Goal: Information Seeking & Learning: Learn about a topic

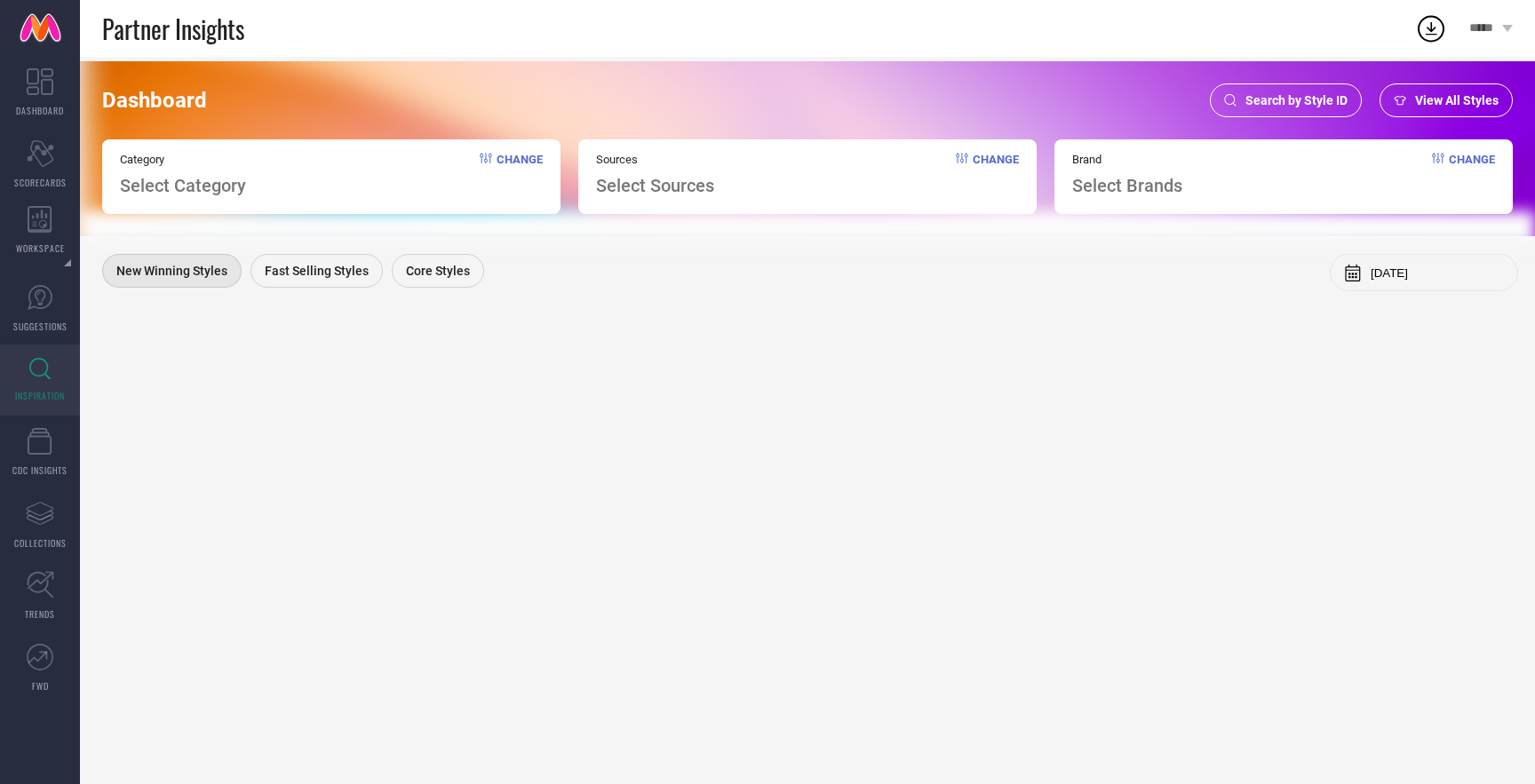
click at [54, 379] on link "INSPIRATION" at bounding box center [40, 380] width 80 height 71
click at [1452, 107] on div "View All Styles" at bounding box center [1446, 100] width 134 height 34
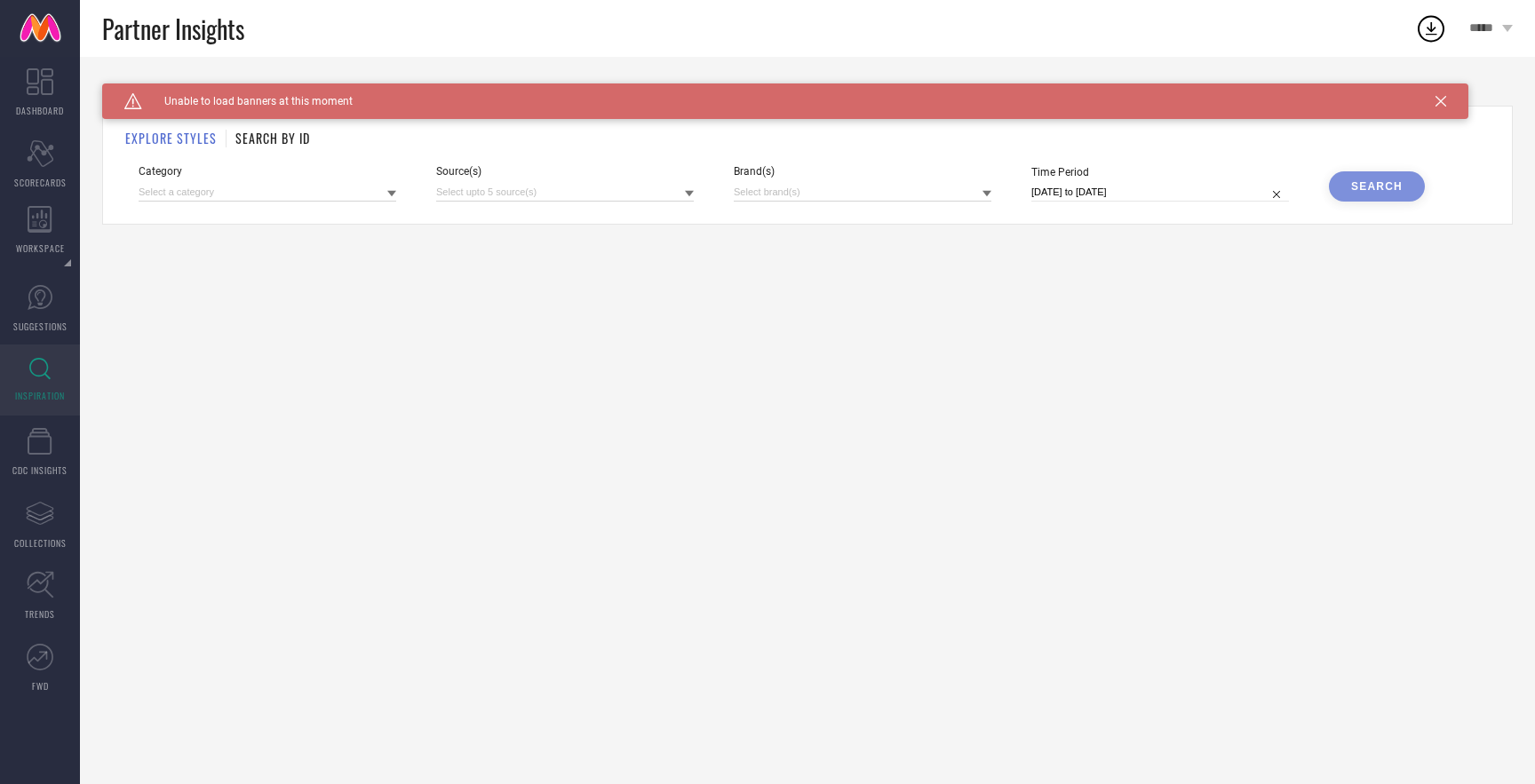
click at [394, 194] on icon at bounding box center [392, 193] width 9 height 9
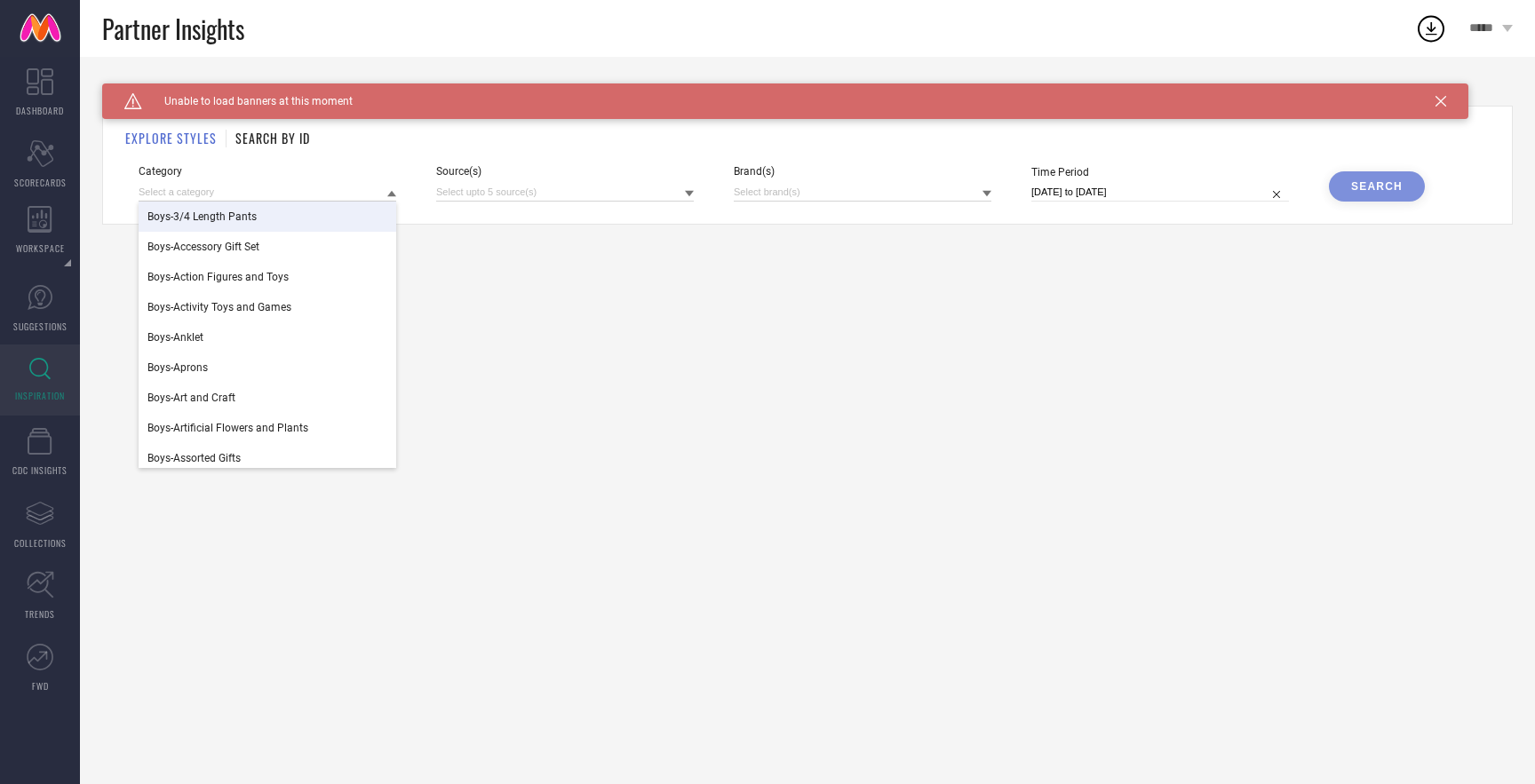
click at [558, 219] on div "EXPLORE STYLES SEARCH BY ID Category Boys-3/4 Length Pants Boys-Accessory Gift …" at bounding box center [808, 166] width 1411 height 119
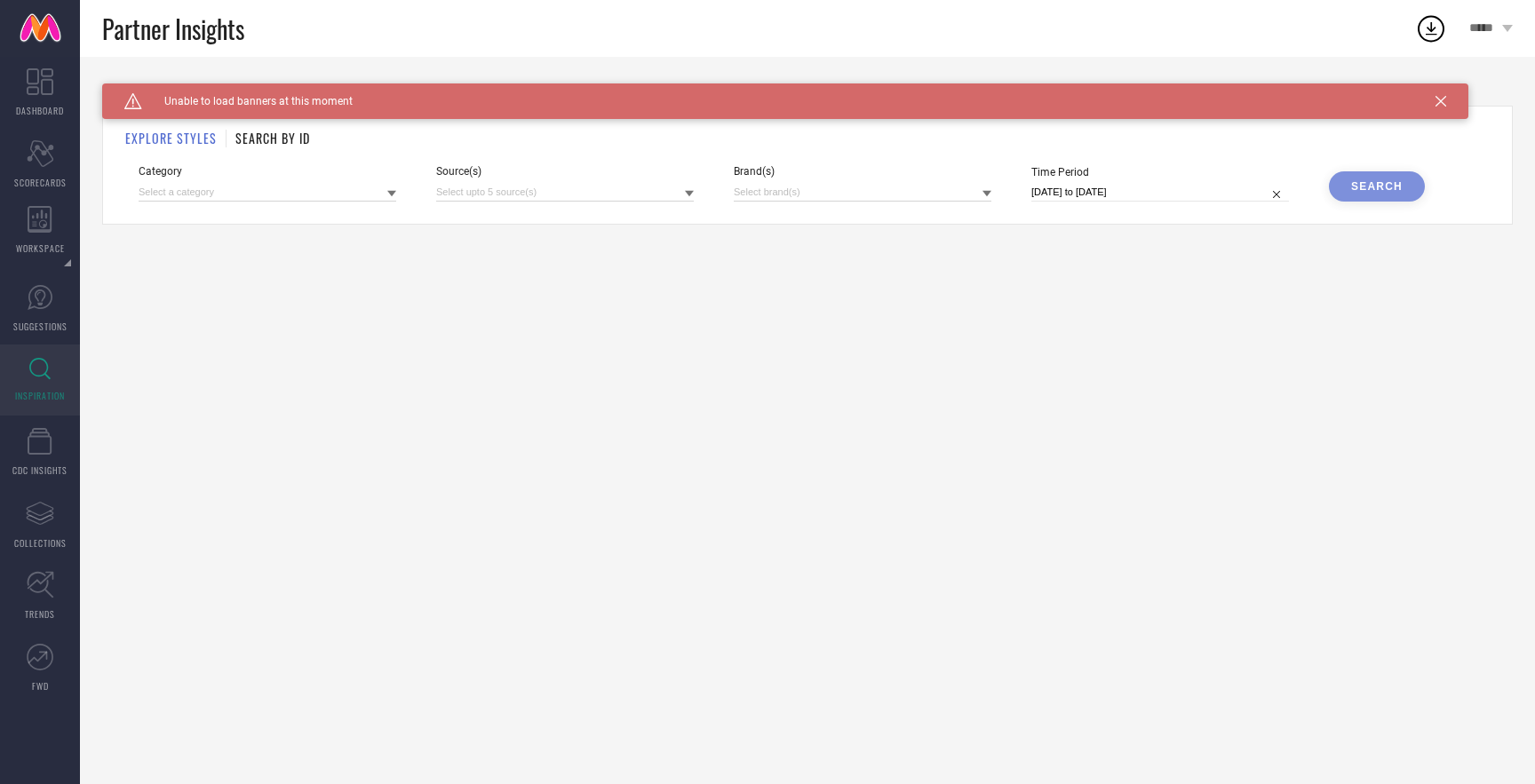
click at [694, 196] on div "Category Source(s) Brand(s) Time Period [DATE] to [DATE] Search" at bounding box center [807, 183] width 1338 height 36
click at [685, 194] on icon at bounding box center [689, 193] width 9 height 9
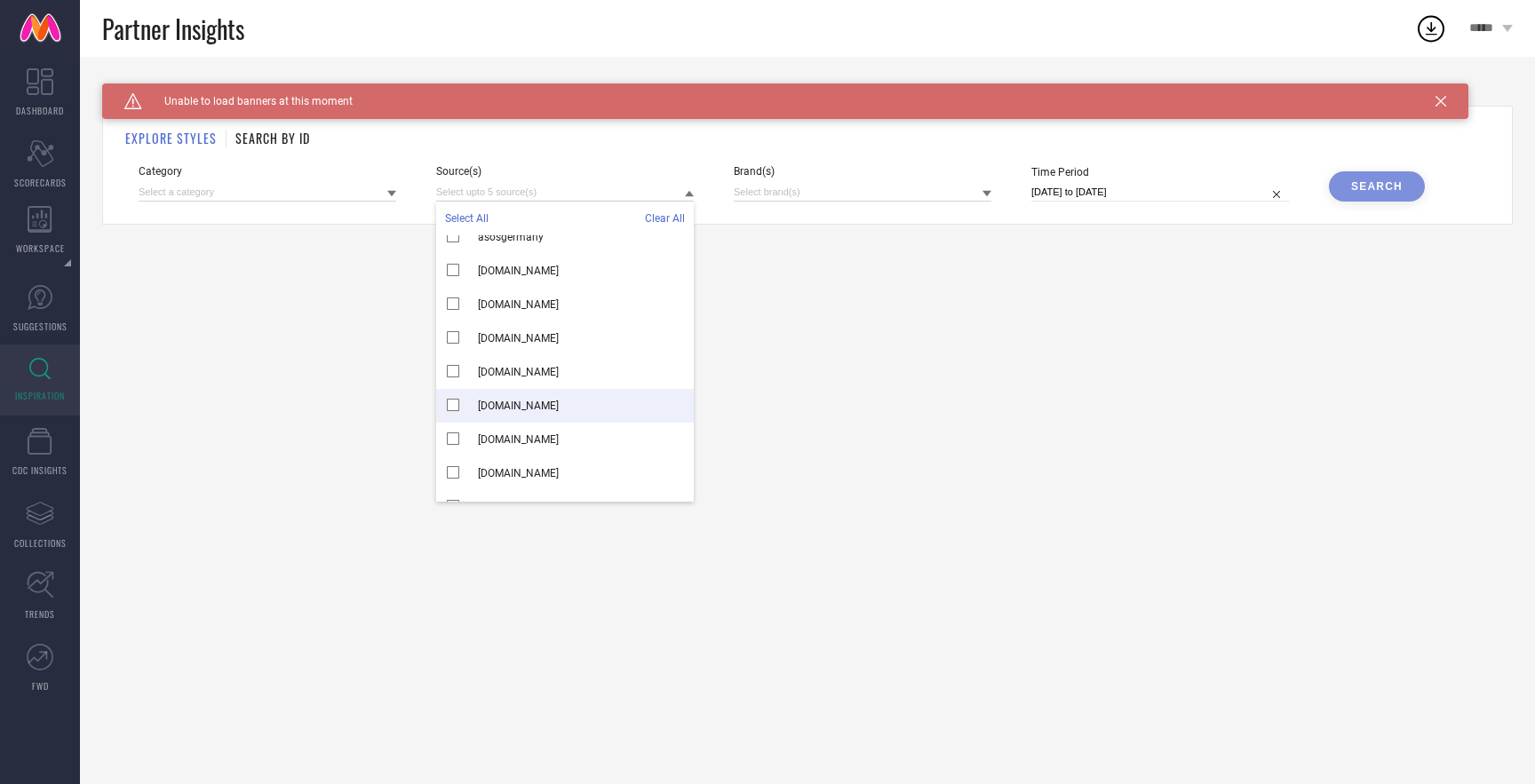
scroll to position [566, 0]
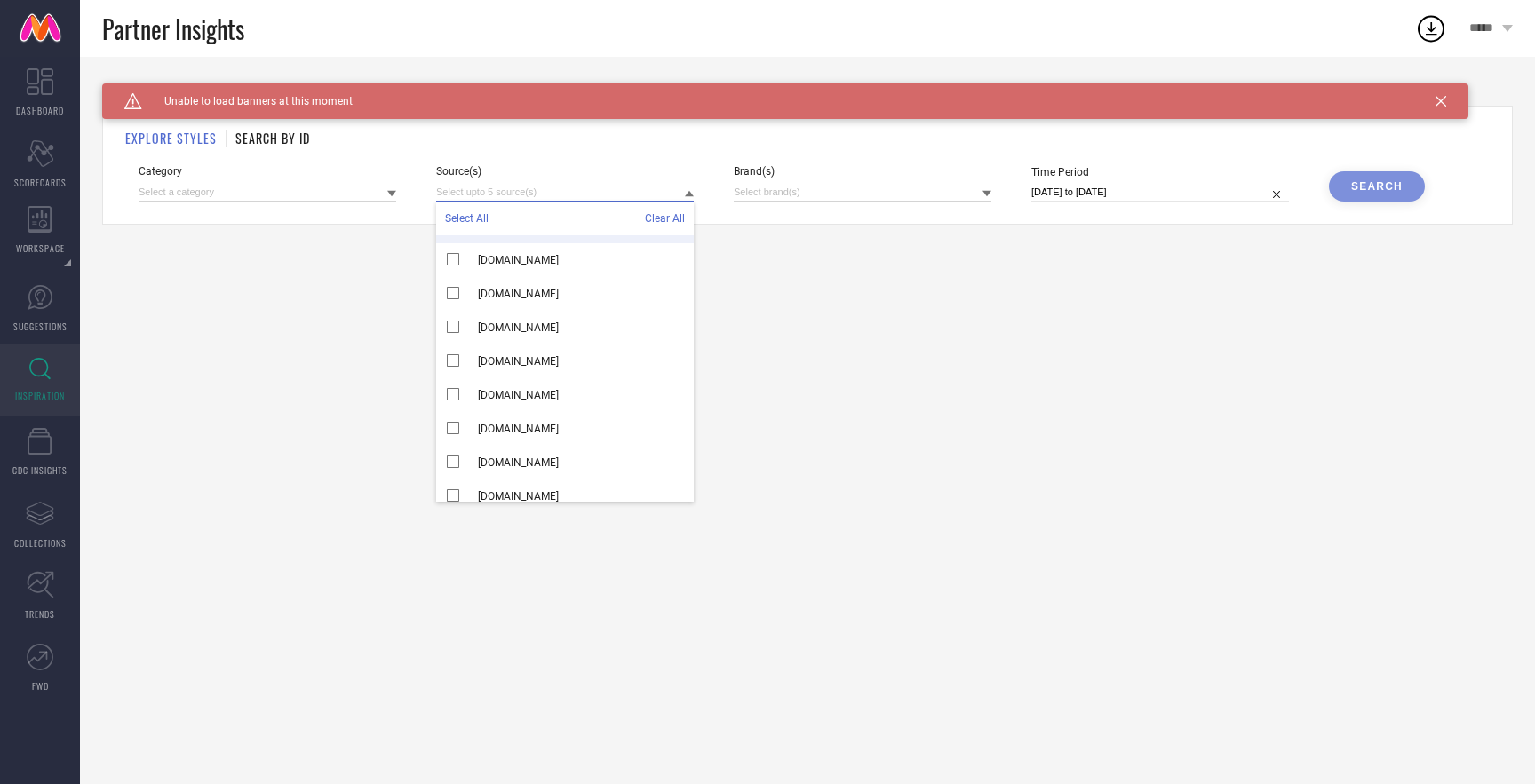
click at [532, 199] on input at bounding box center [565, 192] width 258 height 19
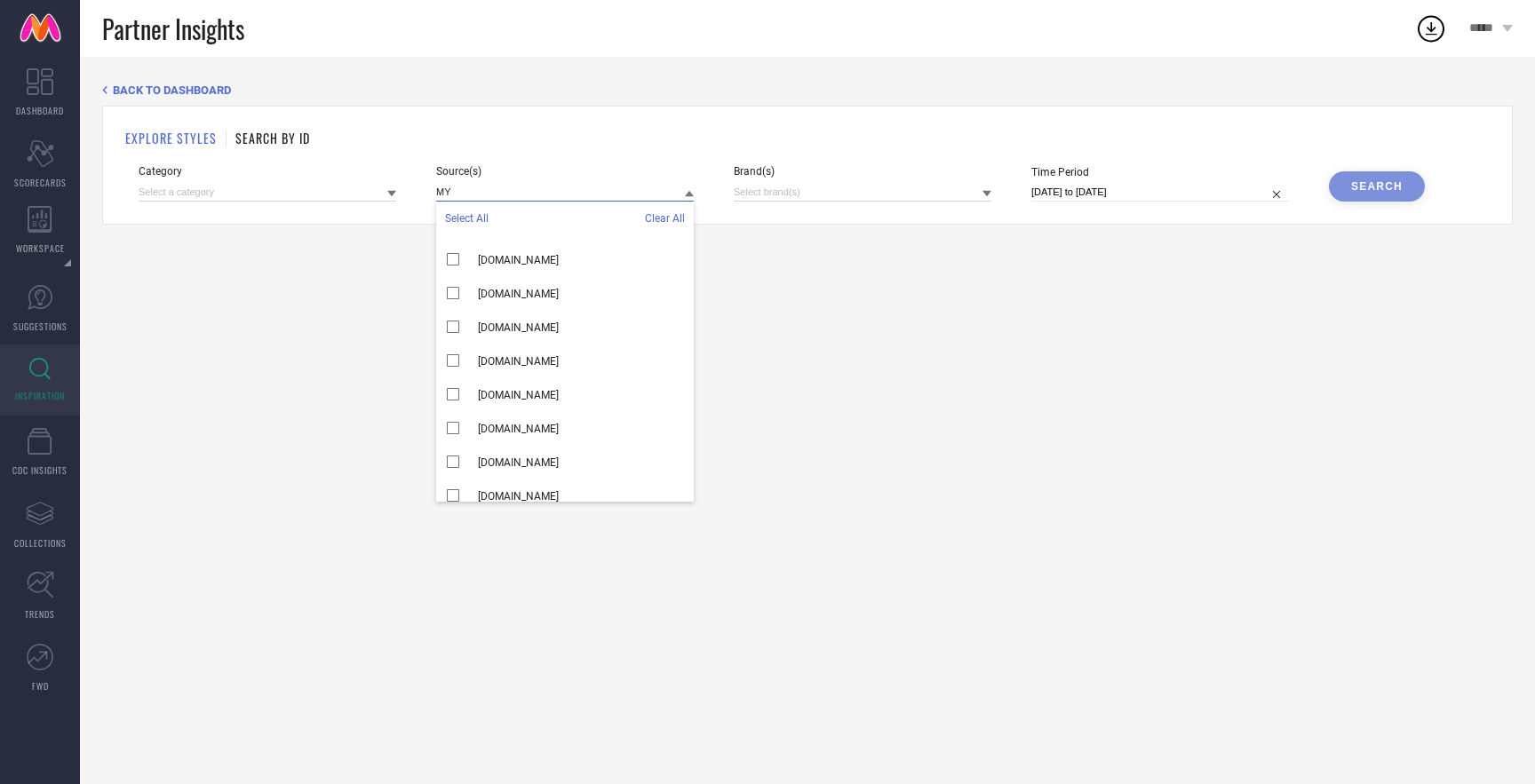
scroll to position [0, 0]
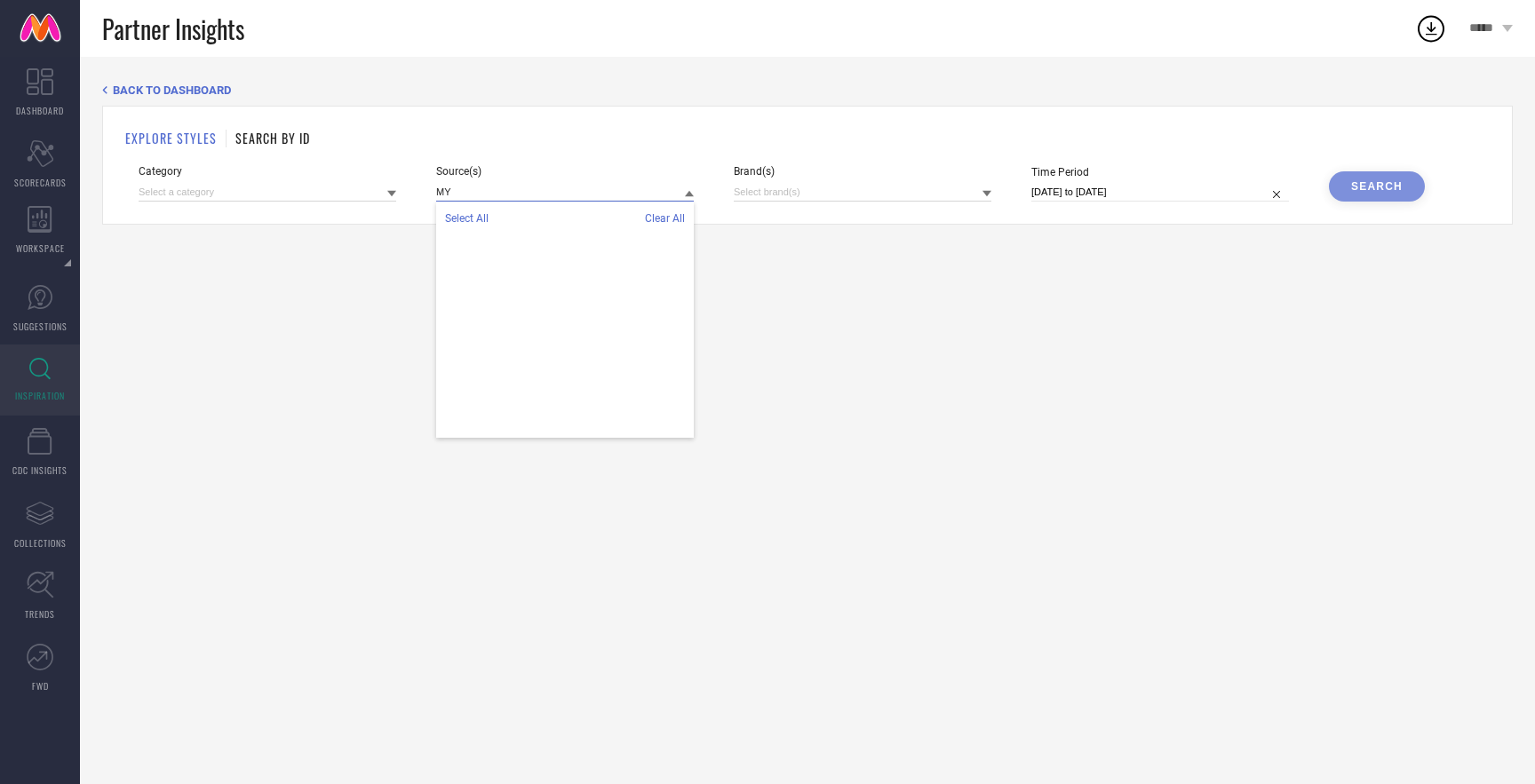
type input "M"
click at [774, 351] on div "BACK TO DASHBOARD EXPLORE STYLES SEARCH BY ID Category Source(s) Select All Cle…" at bounding box center [807, 421] width 1455 height 728
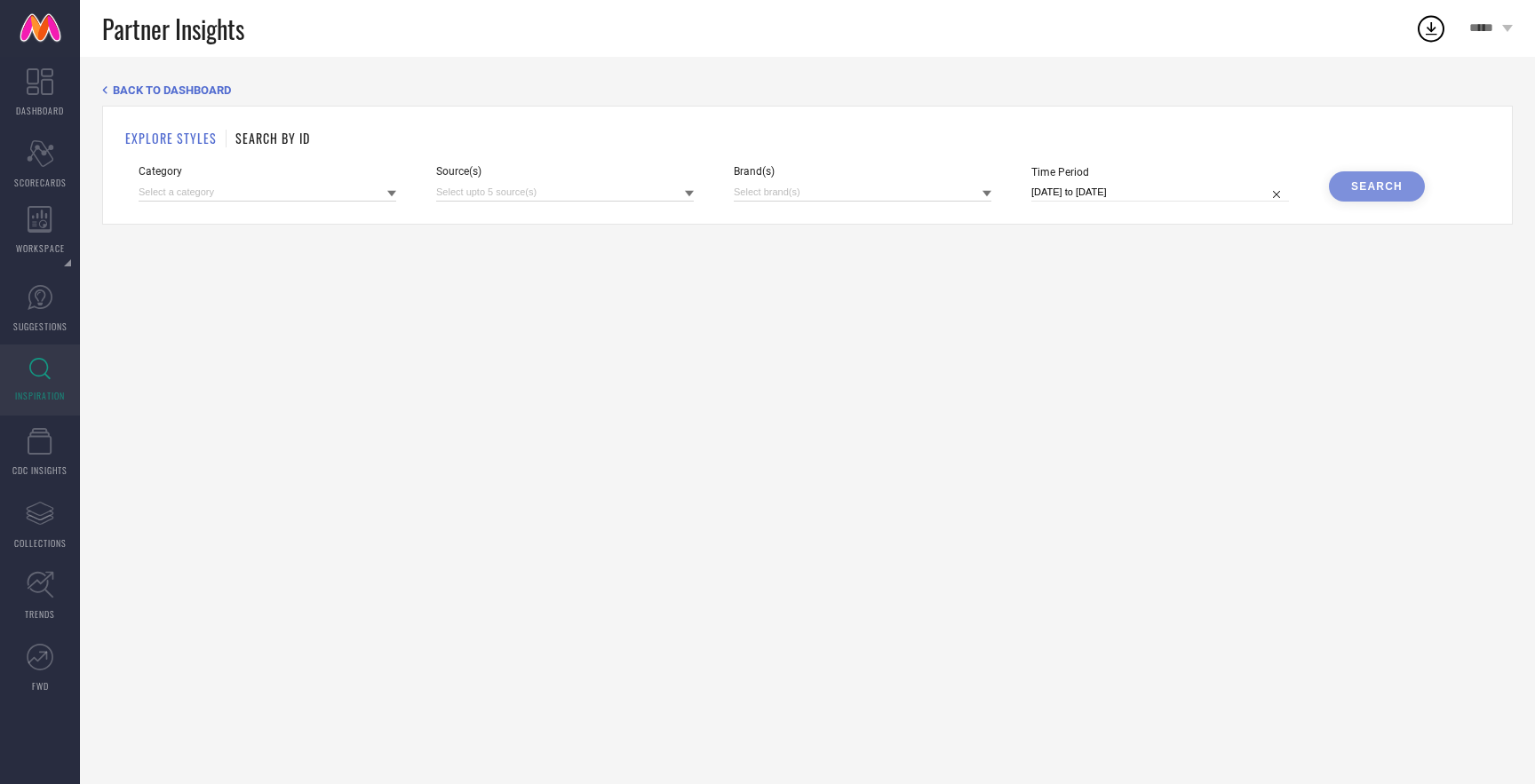
click at [690, 191] on icon at bounding box center [689, 193] width 9 height 7
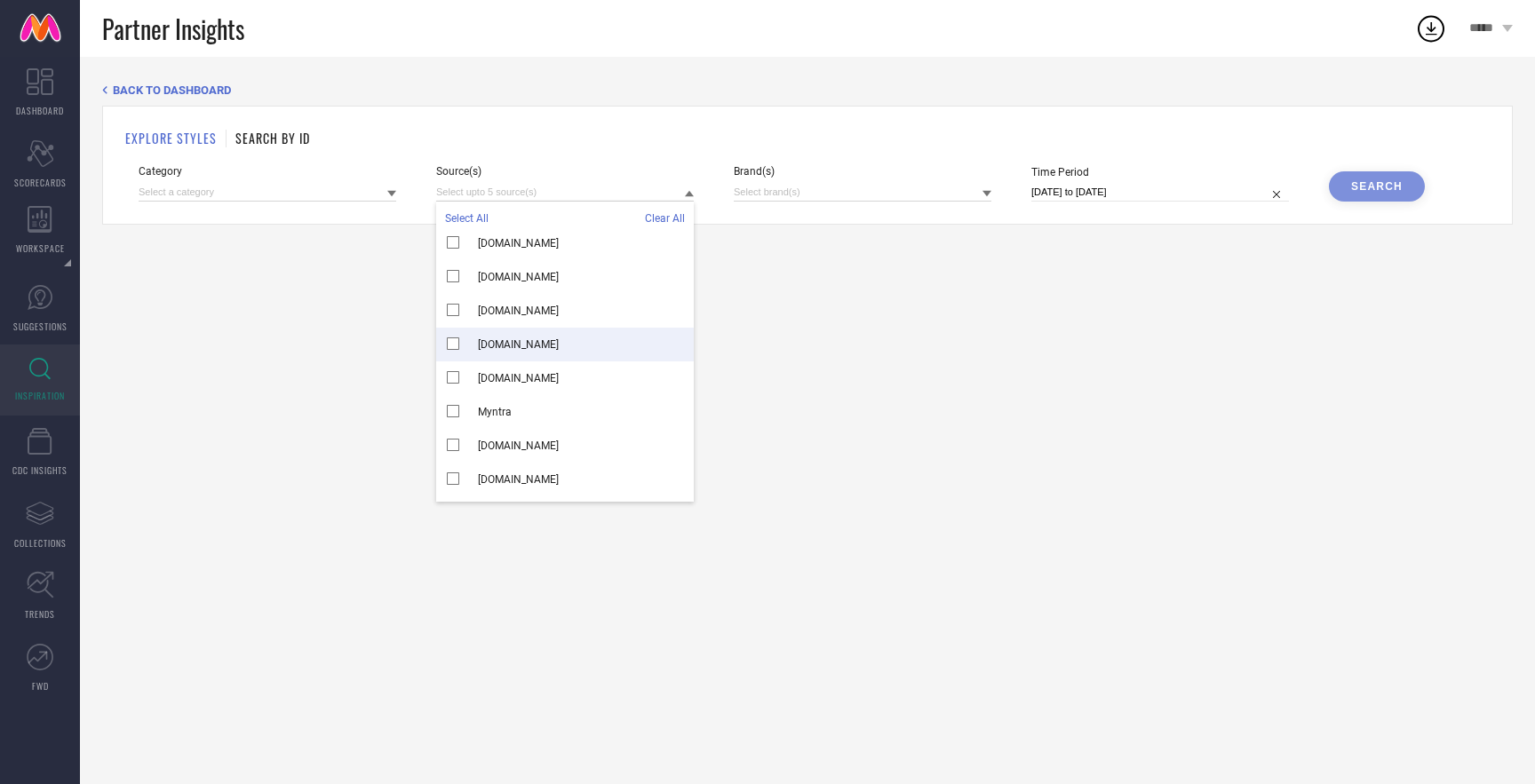
scroll to position [4922, 0]
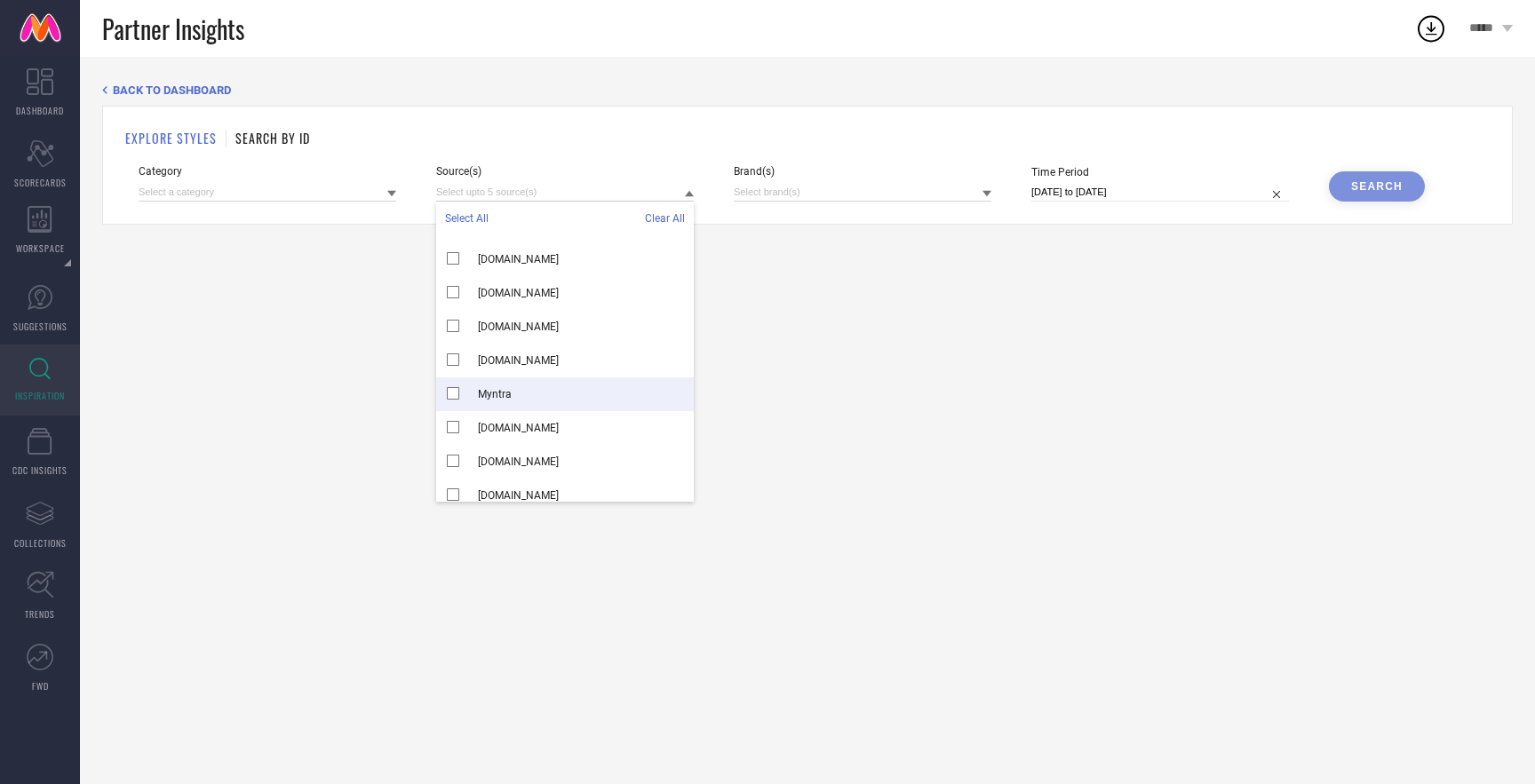
click at [456, 393] on div "Myntra" at bounding box center [565, 394] width 258 height 34
click at [426, 411] on div "BACK TO DASHBOARD EXPLORE STYLES SEARCH BY ID Category Source(s) Select All Cle…" at bounding box center [807, 421] width 1455 height 728
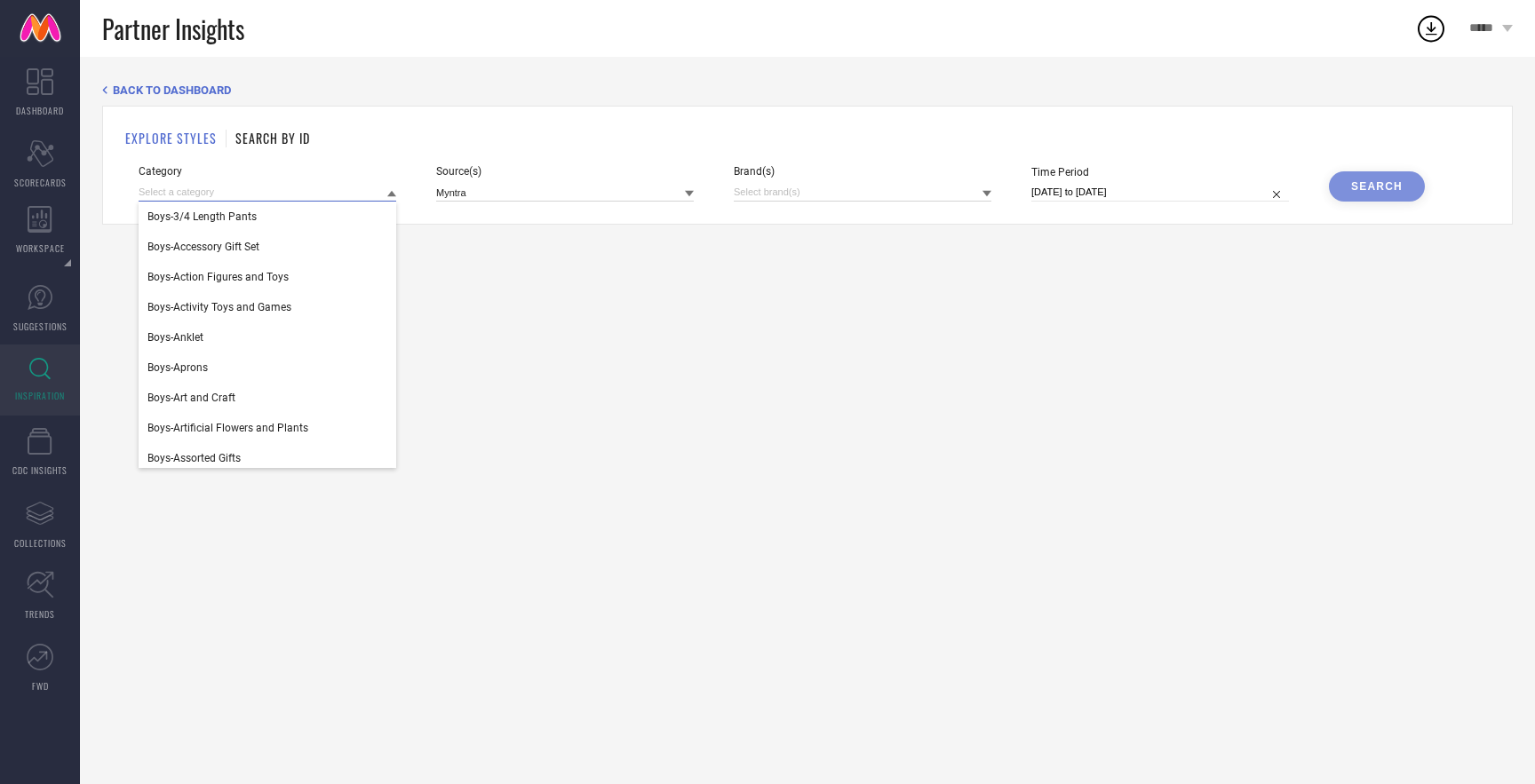
click at [336, 196] on input at bounding box center [267, 192] width 258 height 19
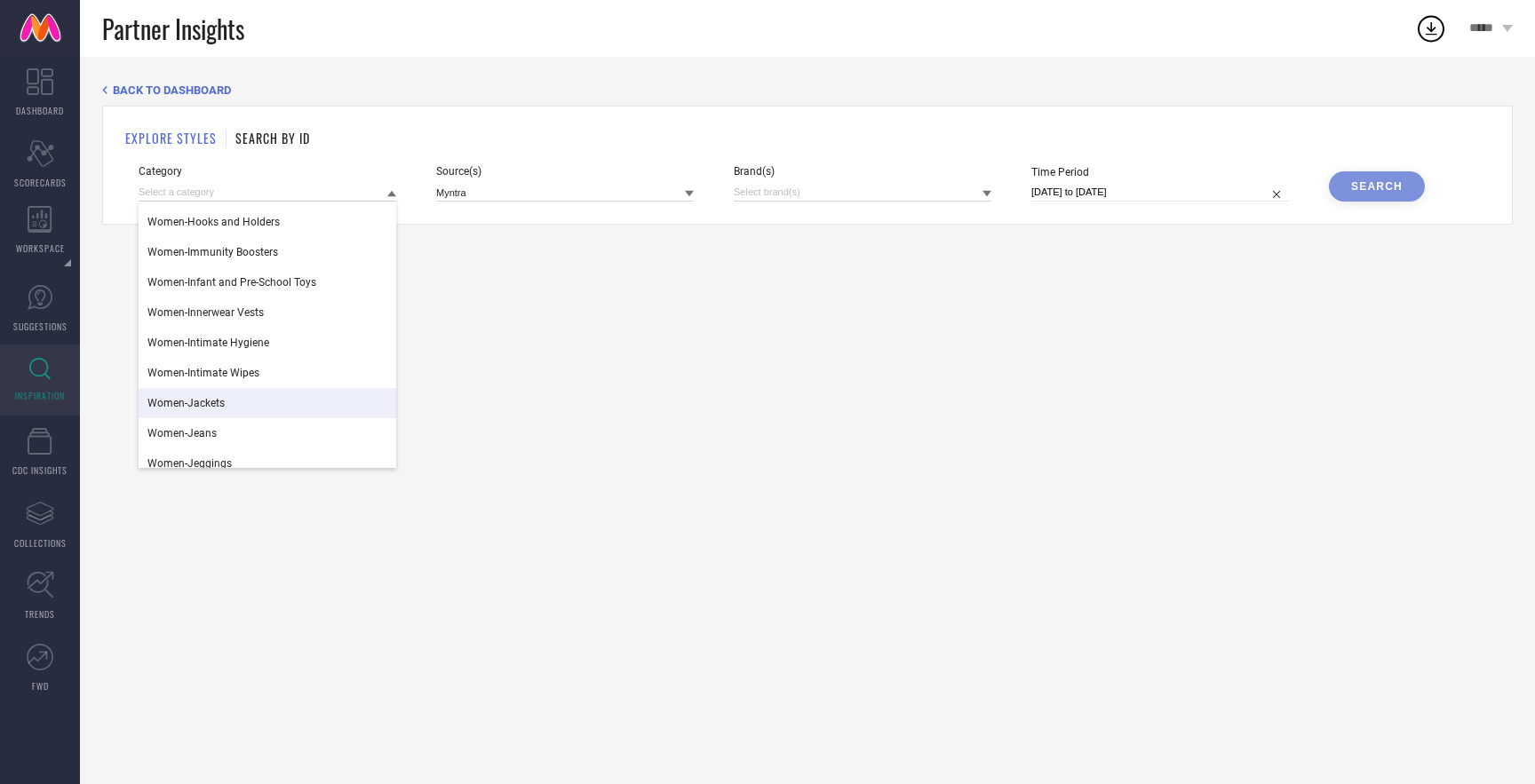
click at [305, 399] on div "Women-Jackets" at bounding box center [267, 404] width 258 height 30
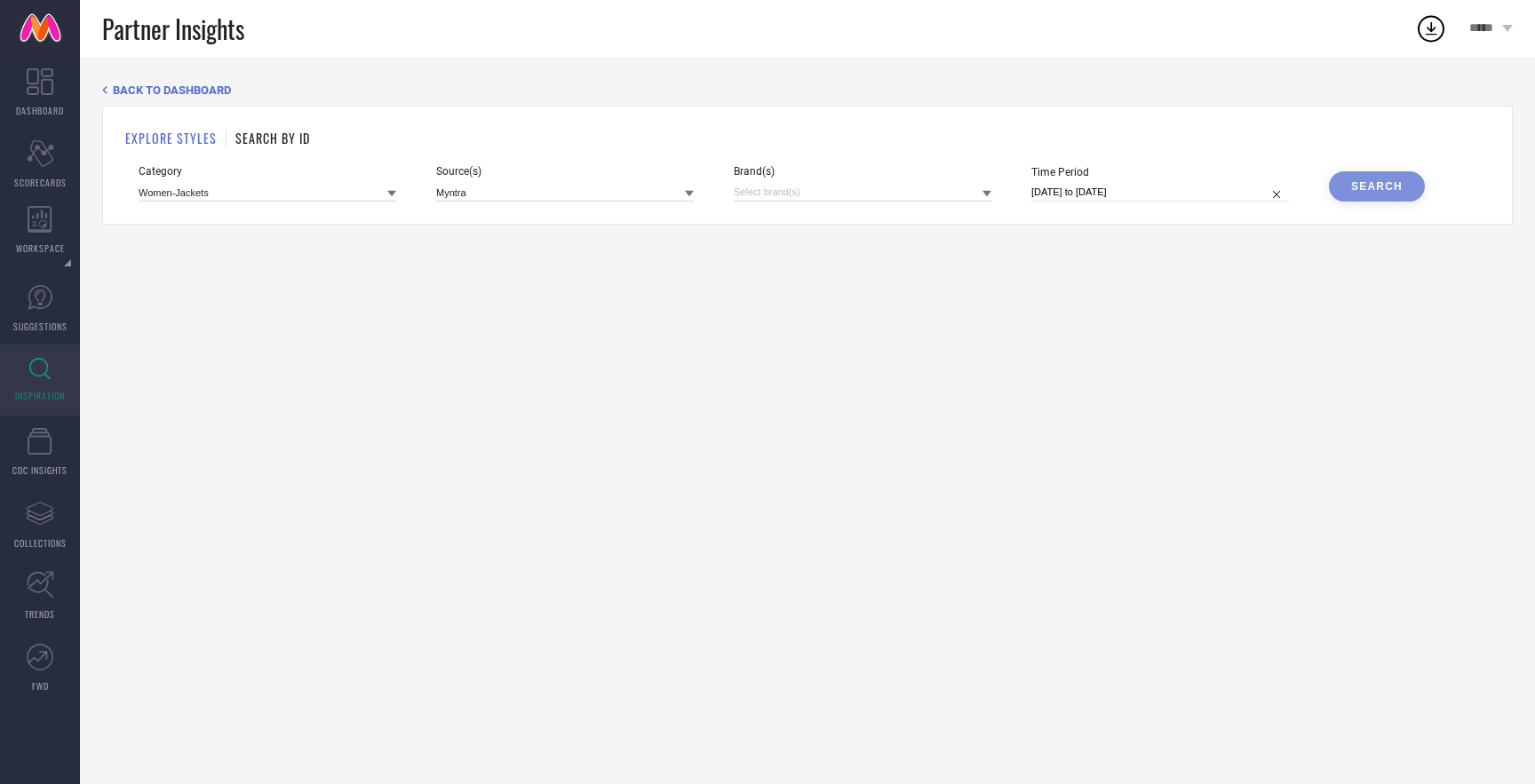
click at [989, 193] on icon at bounding box center [986, 193] width 9 height 9
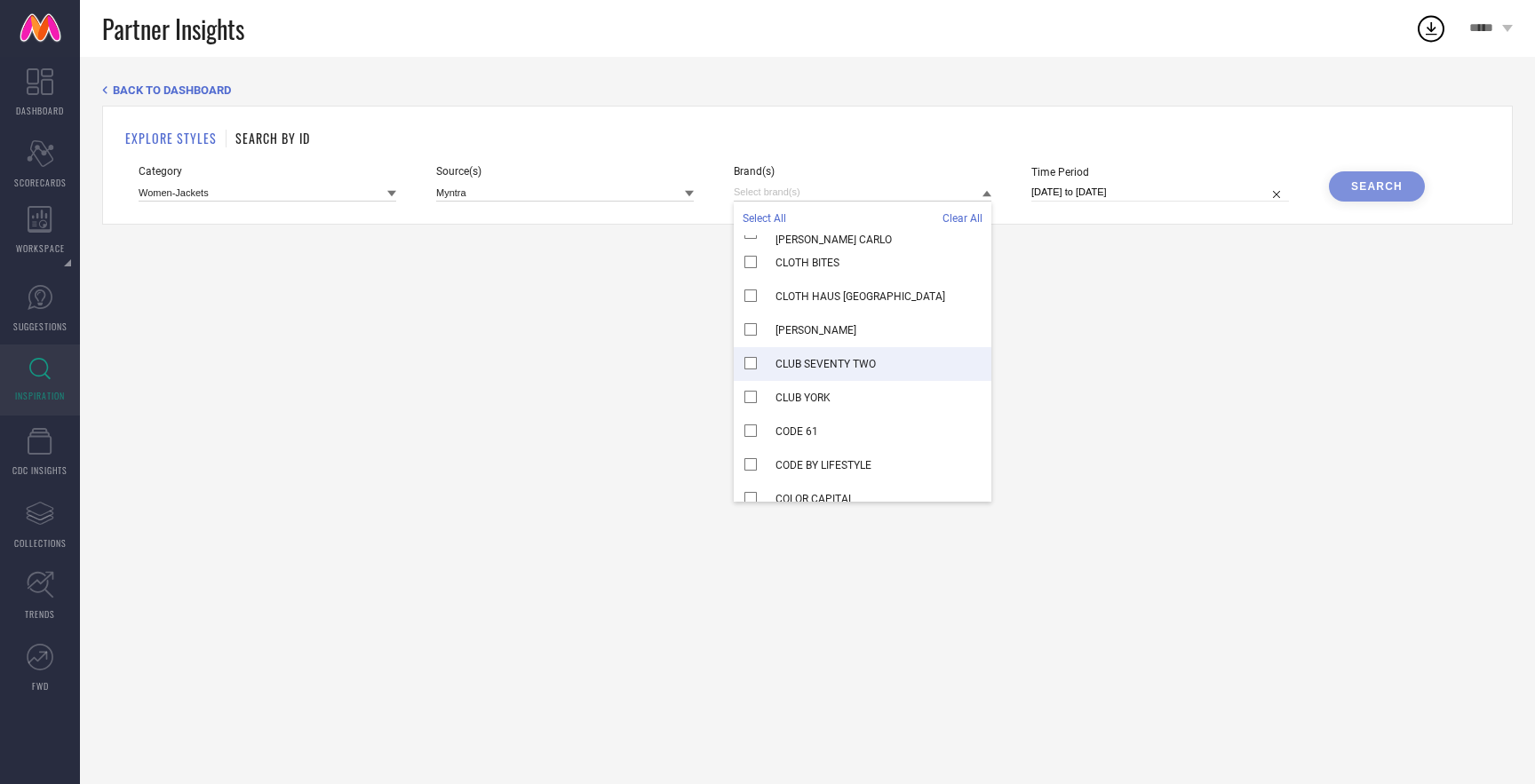
scroll to position [5521, 0]
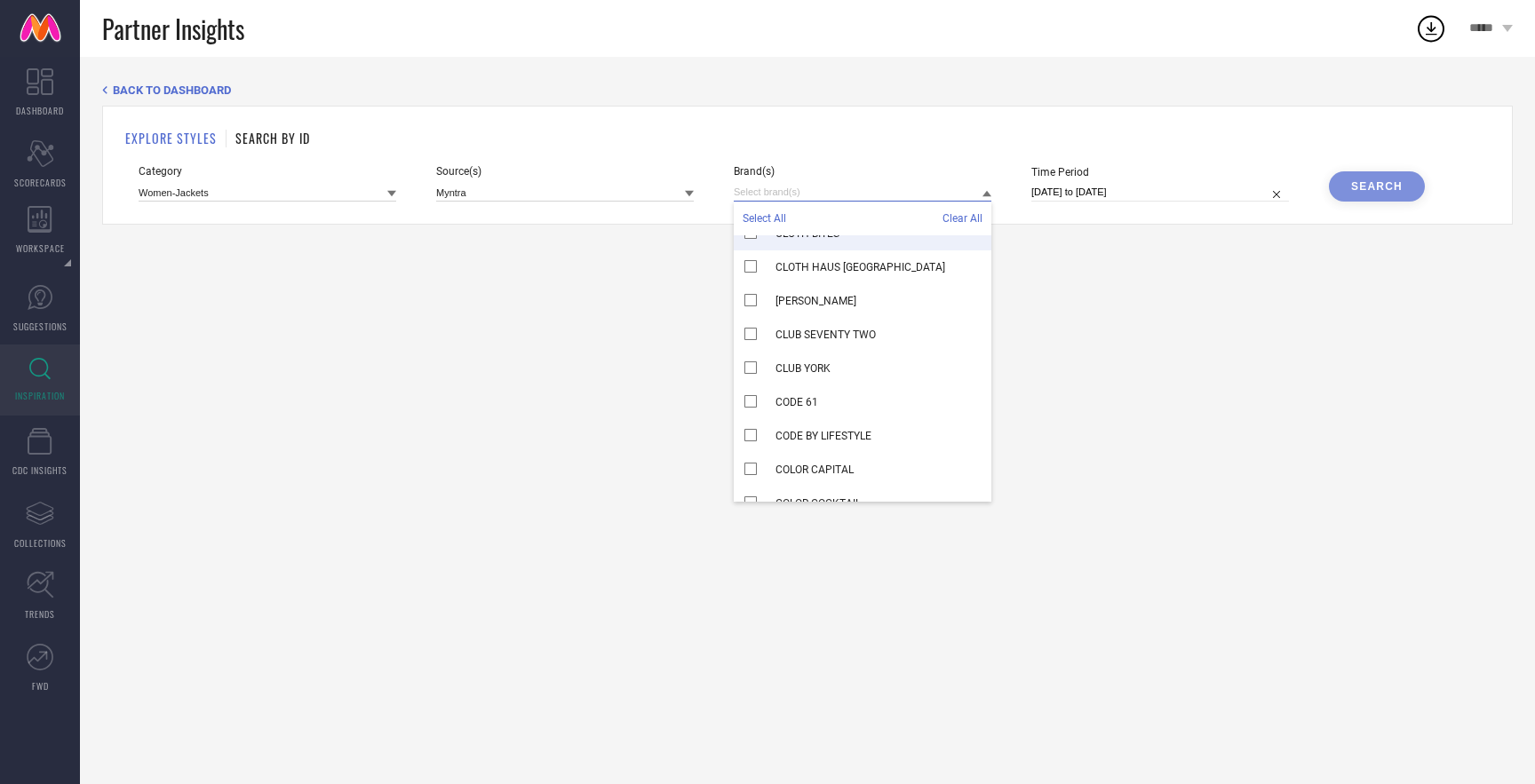
click at [775, 191] on input at bounding box center [863, 192] width 258 height 19
type input "H"
click at [948, 219] on span "Clear All" at bounding box center [962, 218] width 40 height 12
click at [623, 349] on div "BACK TO DASHBOARD EXPLORE STYLES SEARCH BY ID Category Women-Jackets Source(s) …" at bounding box center [807, 421] width 1455 height 728
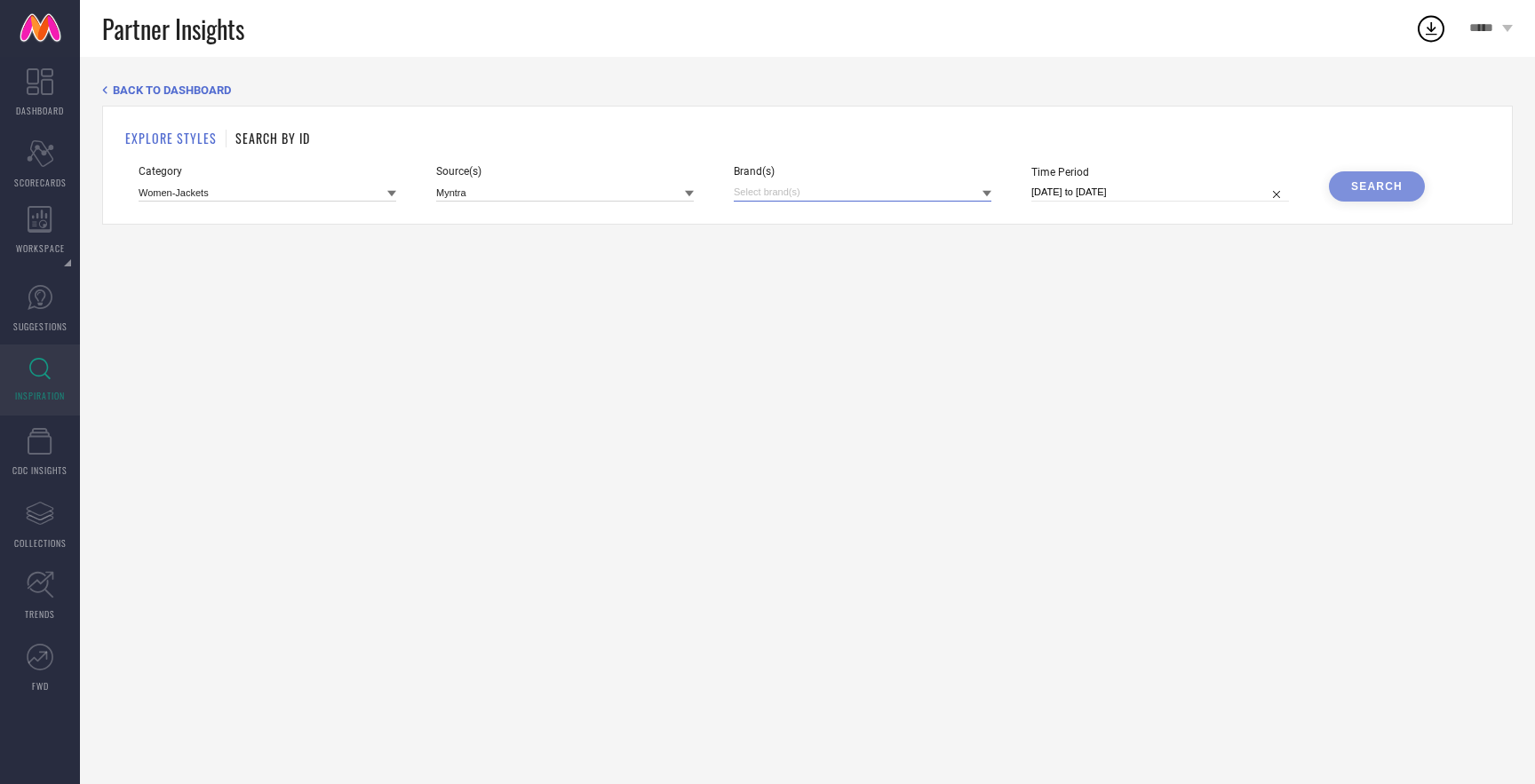
click at [876, 193] on input at bounding box center [863, 192] width 258 height 19
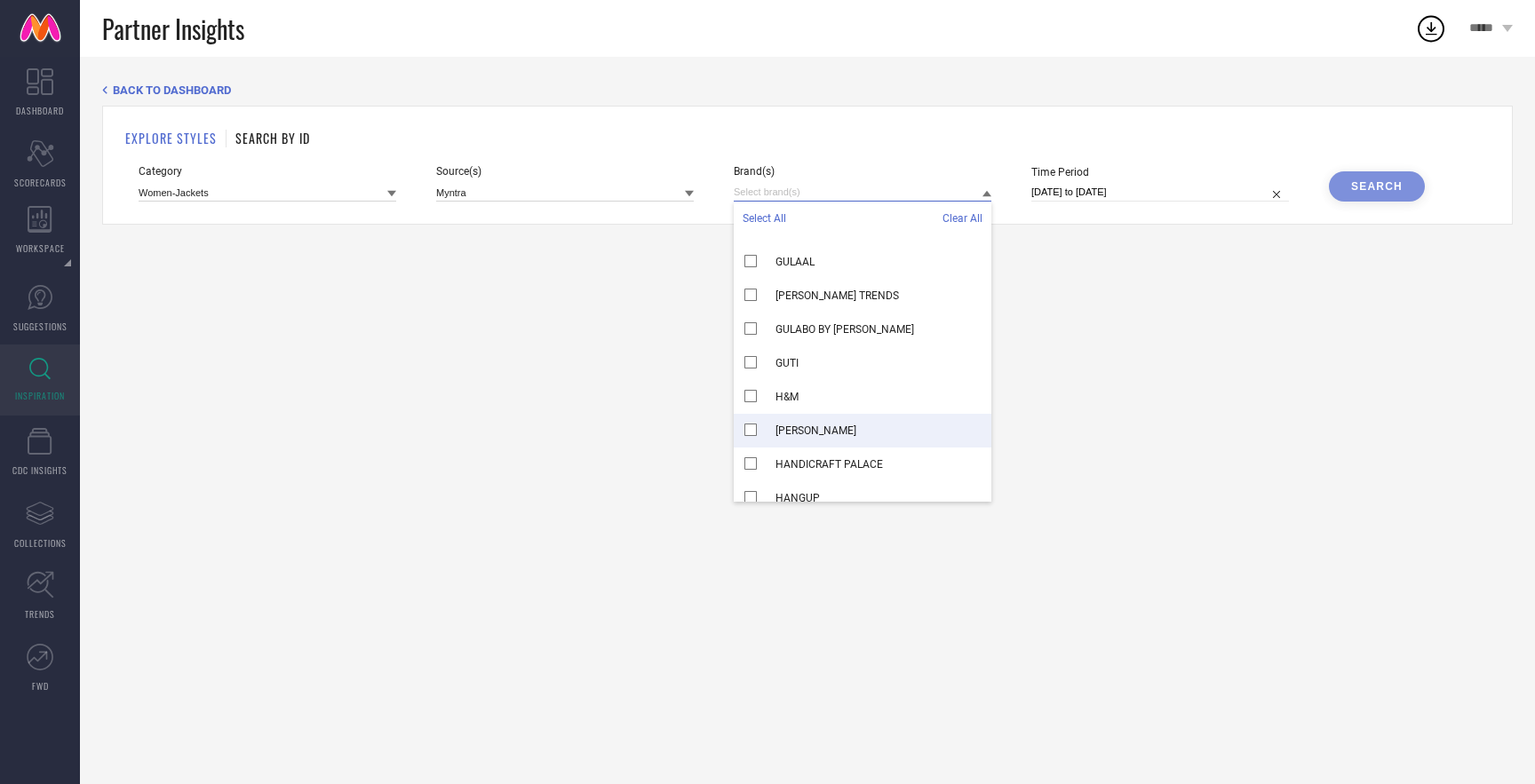
scroll to position [10845, 0]
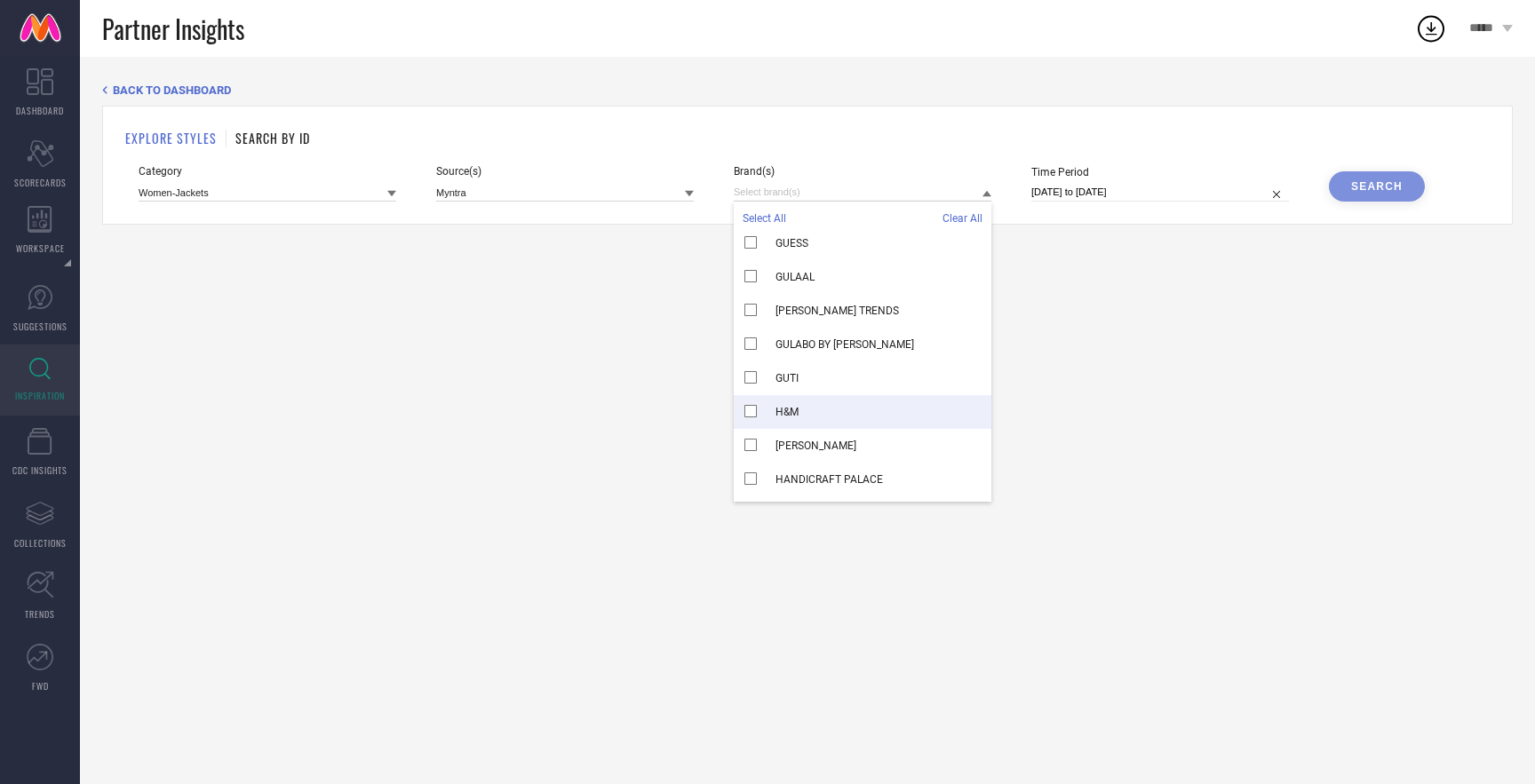
click at [742, 411] on div "H&M" at bounding box center [863, 412] width 258 height 34
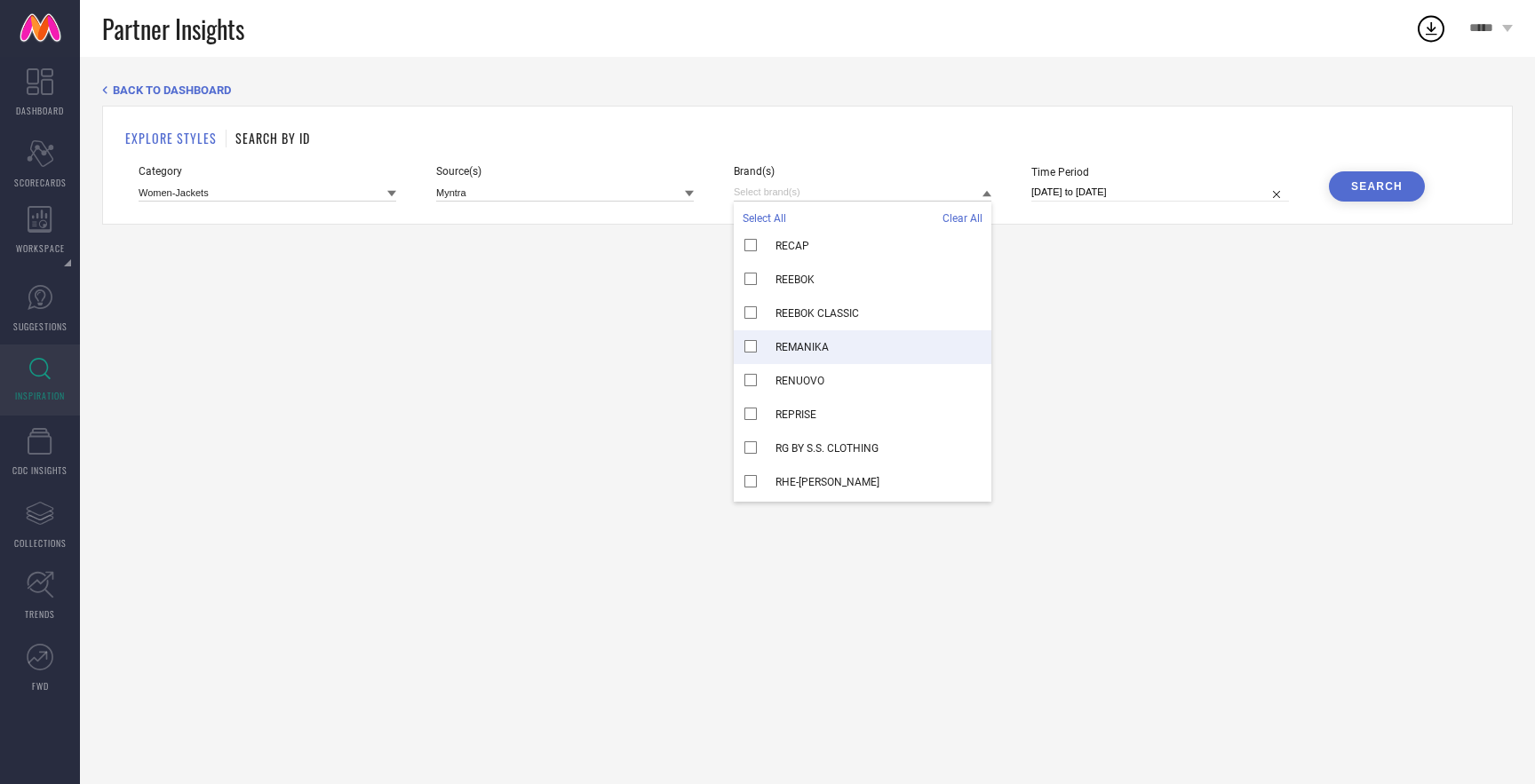
scroll to position [21275, 0]
click at [978, 301] on div "REEBOK CLASSIC" at bounding box center [863, 313] width 258 height 34
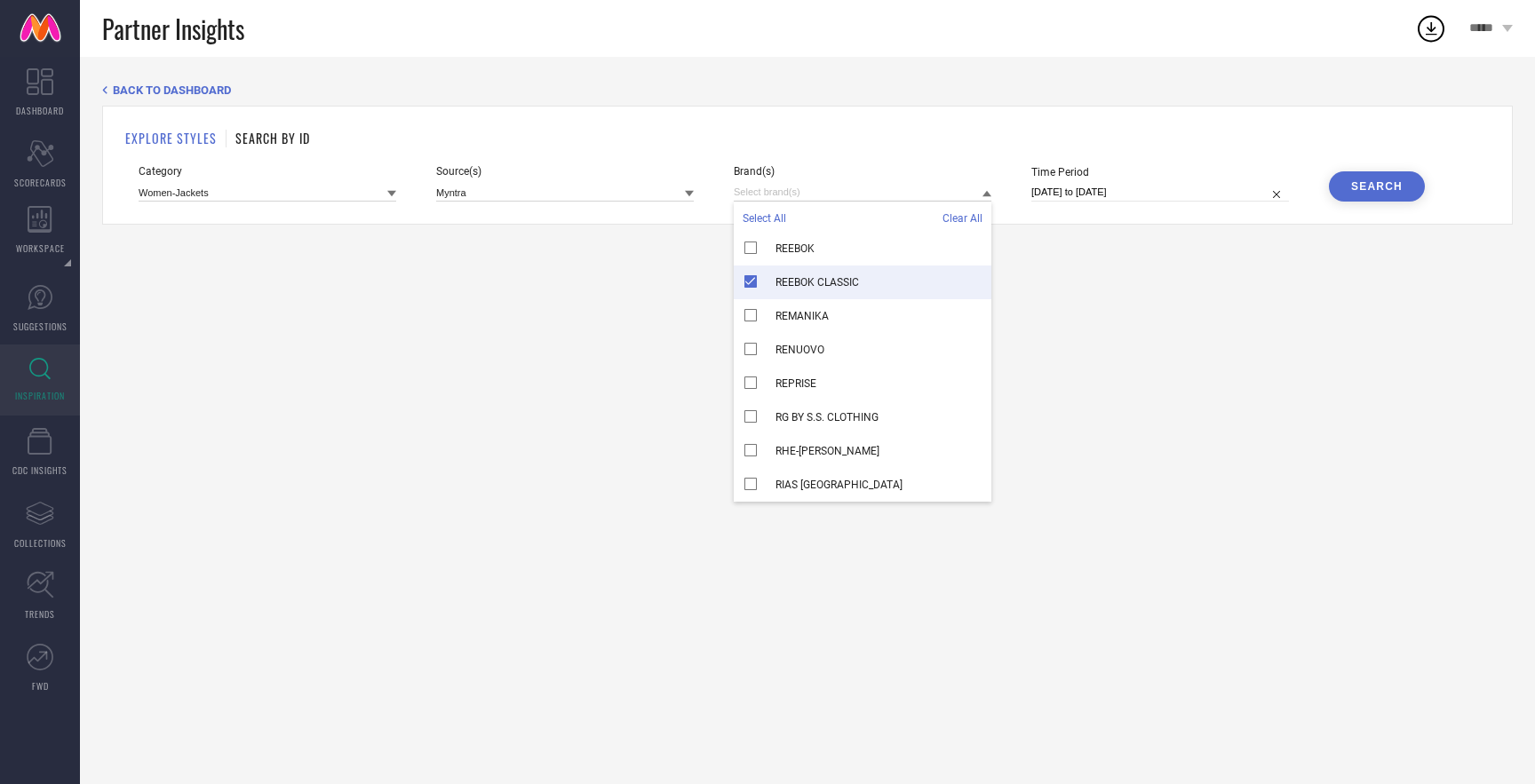
scroll to position [21307, 0]
click at [747, 280] on div "REEBOK CLASSIC" at bounding box center [863, 281] width 258 height 34
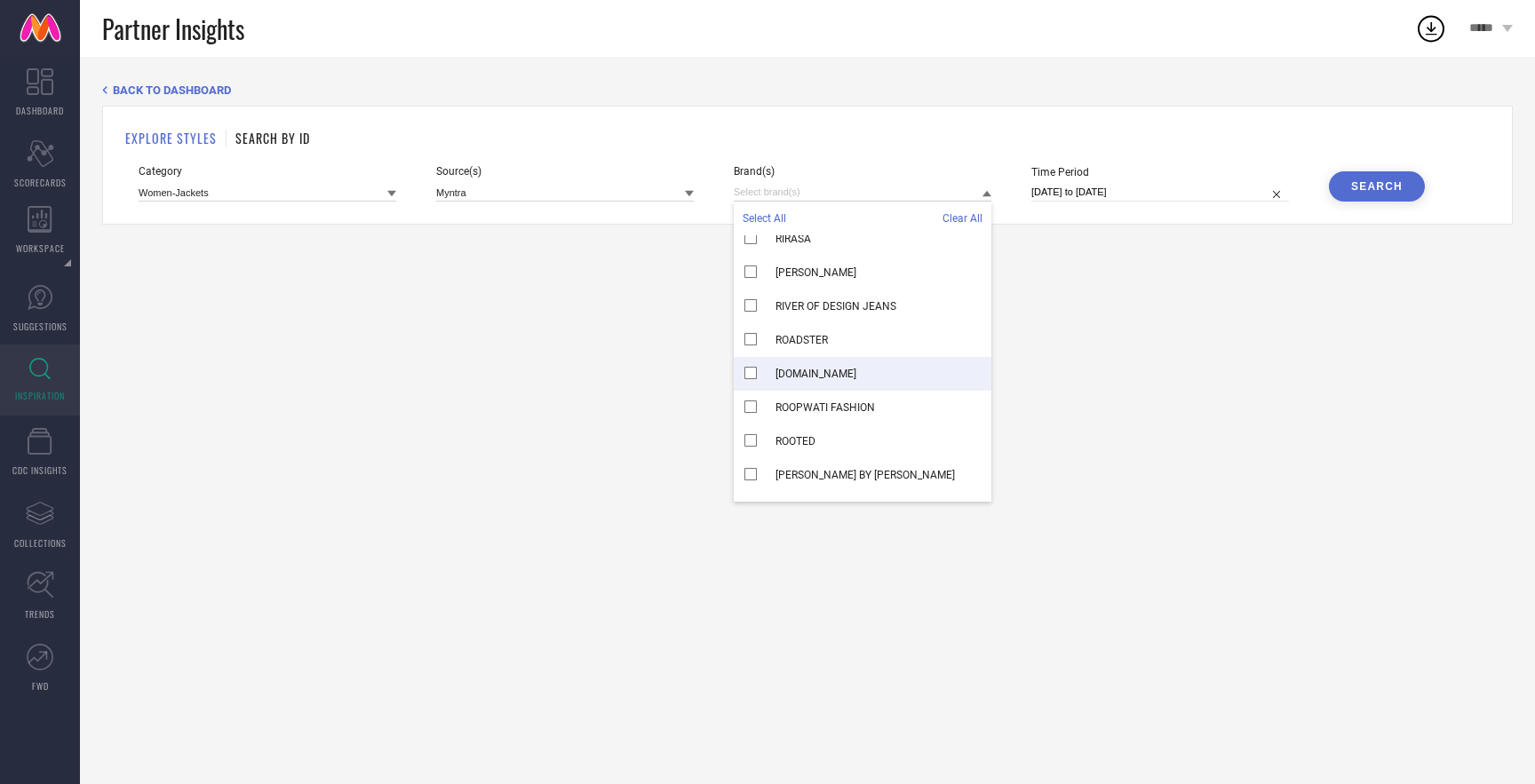
scroll to position [21688, 0]
click at [750, 336] on div "ROADSTER" at bounding box center [863, 338] width 258 height 34
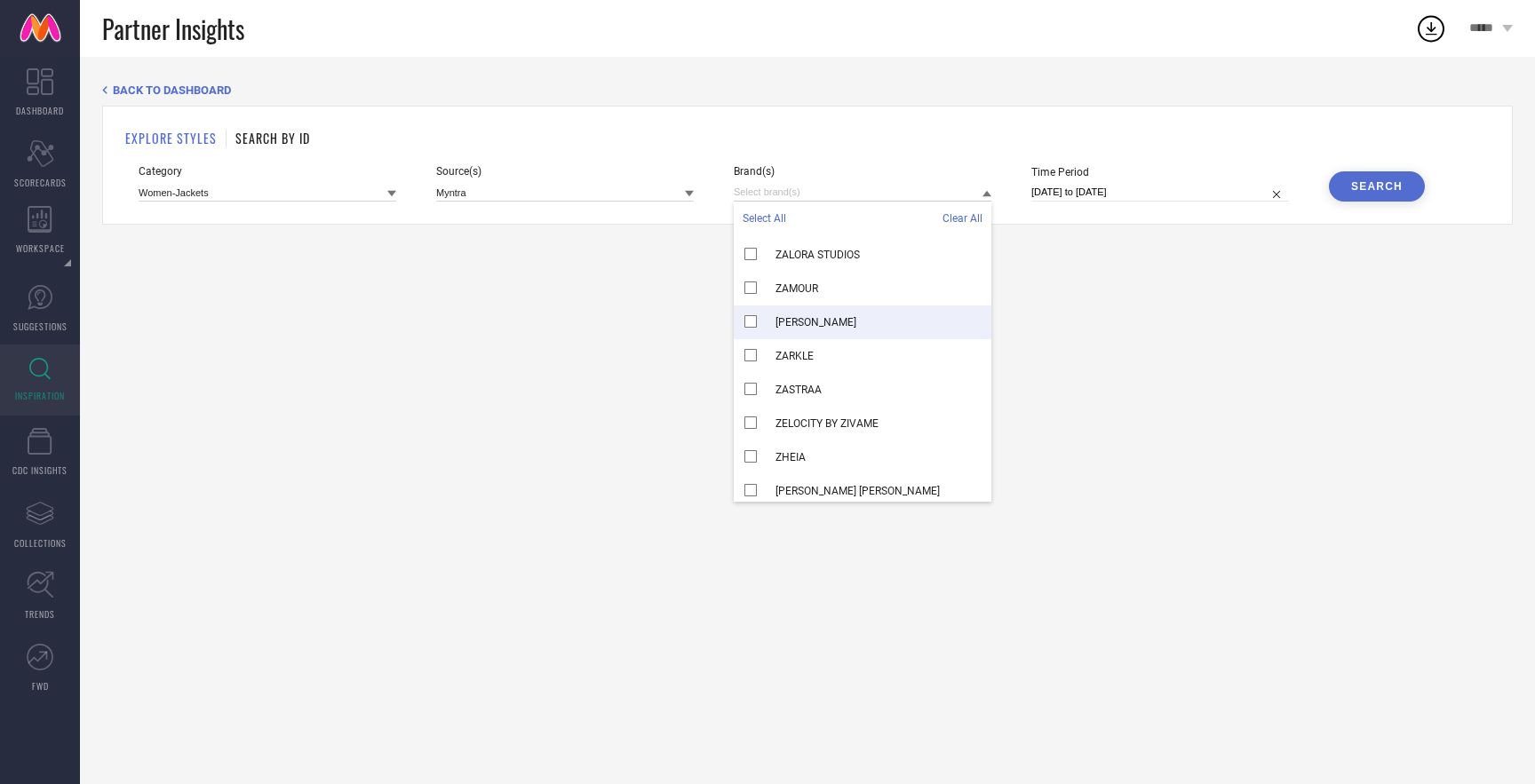
scroll to position [29391, 0]
click at [750, 339] on div "[PERSON_NAME]" at bounding box center [863, 334] width 258 height 34
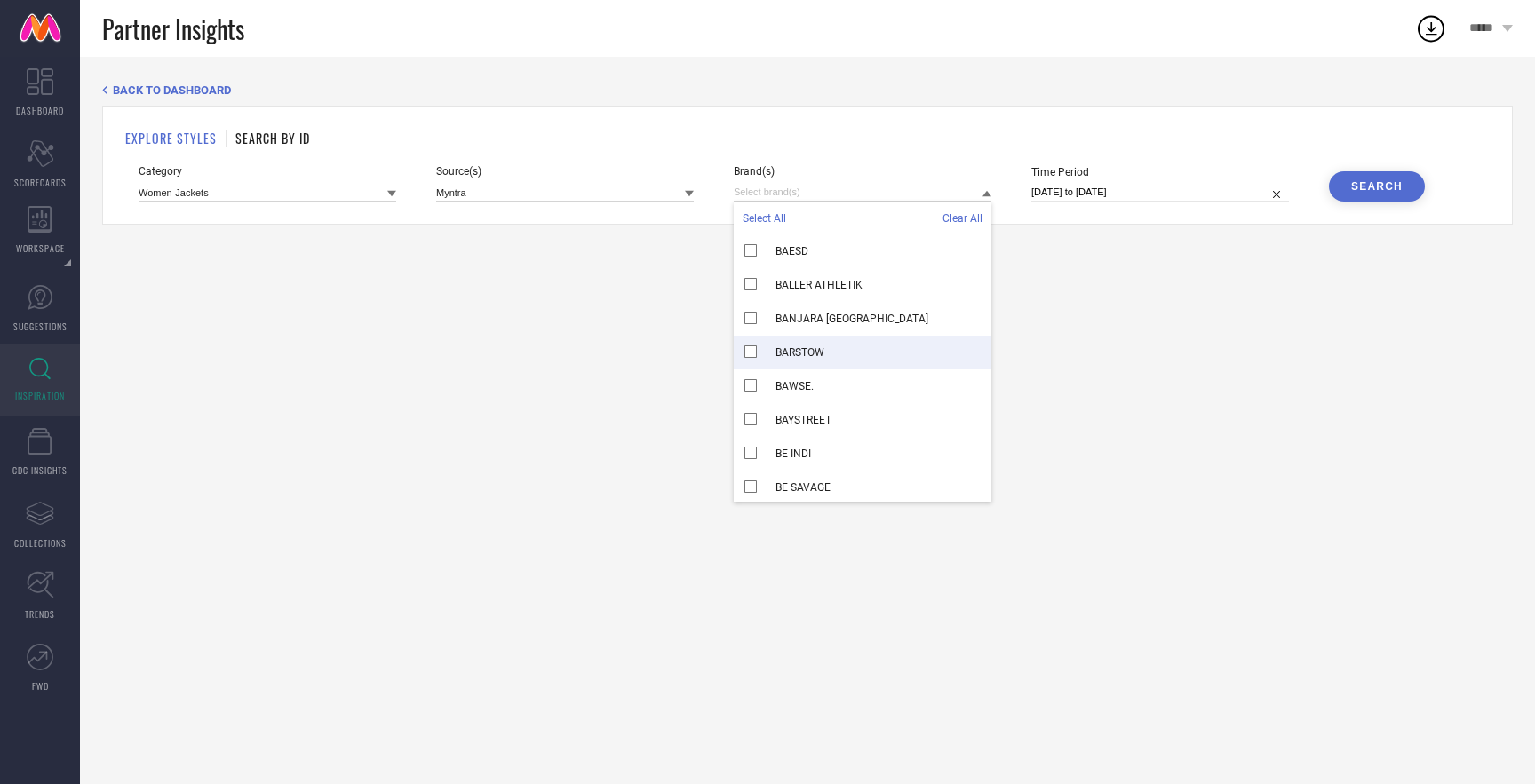
scroll to position [2741, 0]
click at [798, 187] on input at bounding box center [863, 192] width 258 height 19
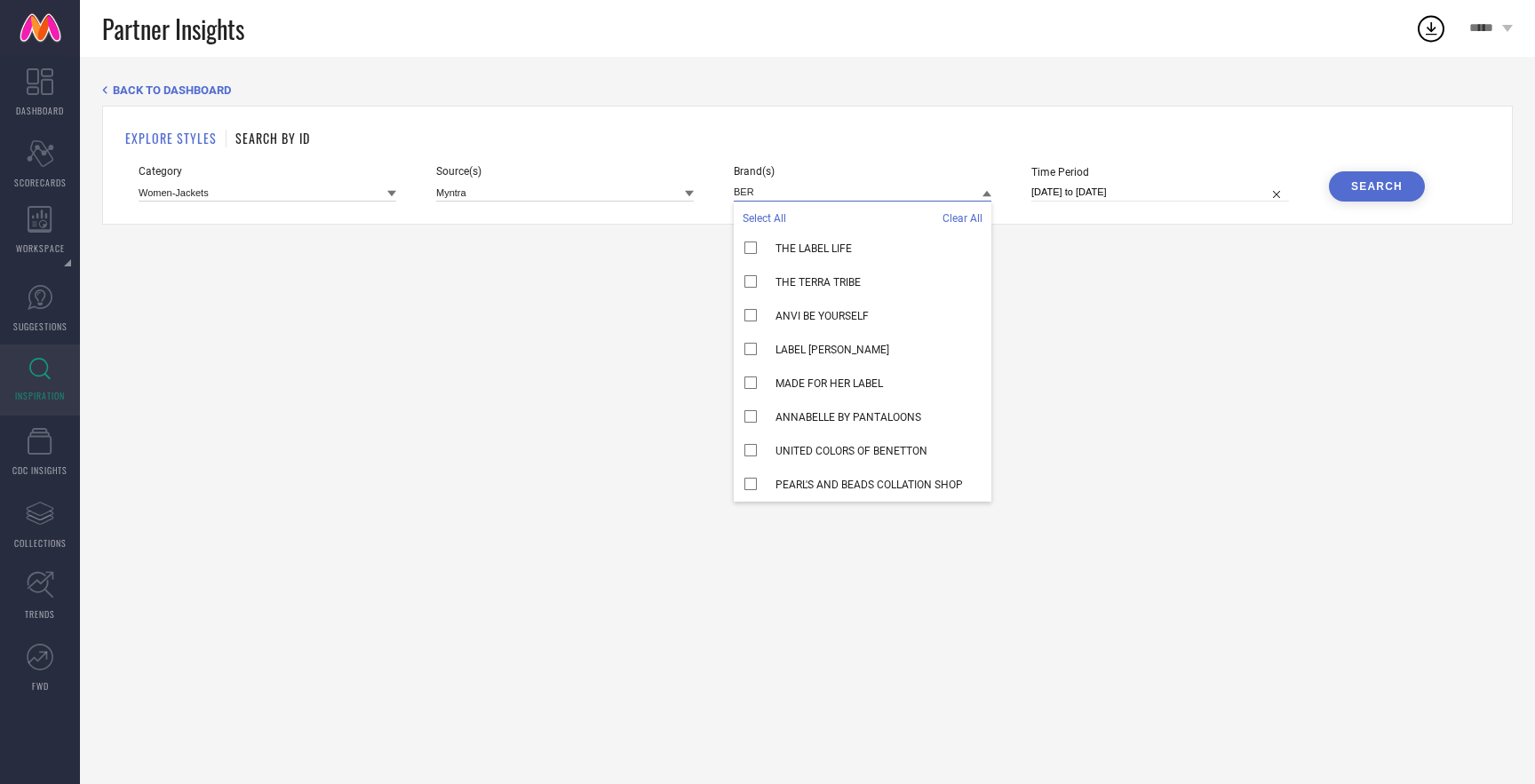
scroll to position [0, 0]
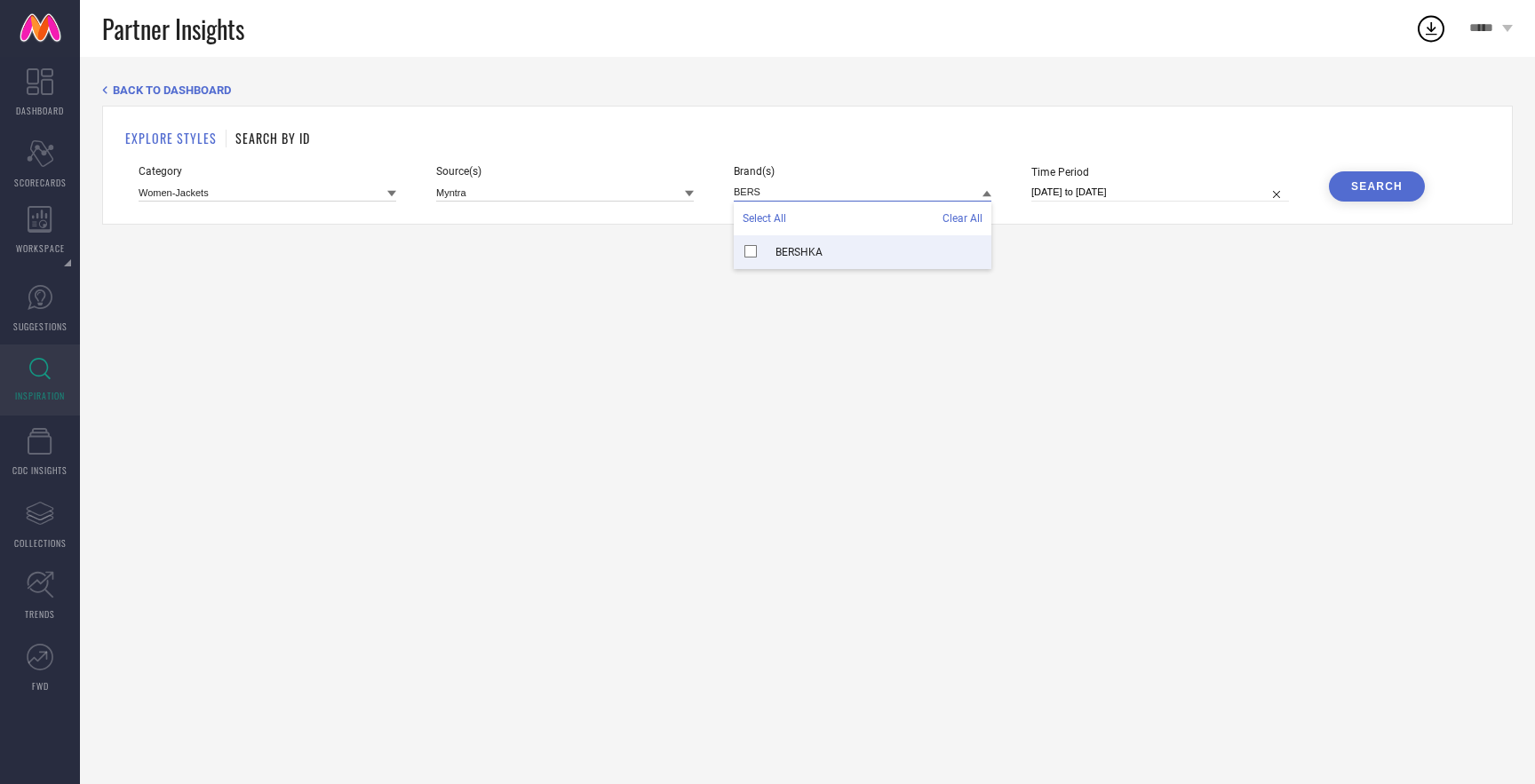
type input "BERS"
click at [752, 253] on div "BERSHKA" at bounding box center [863, 252] width 258 height 34
click at [795, 185] on input "BERS" at bounding box center [863, 192] width 258 height 19
click at [795, 192] on input "BERS" at bounding box center [863, 192] width 258 height 19
click at [839, 191] on input at bounding box center [863, 192] width 258 height 19
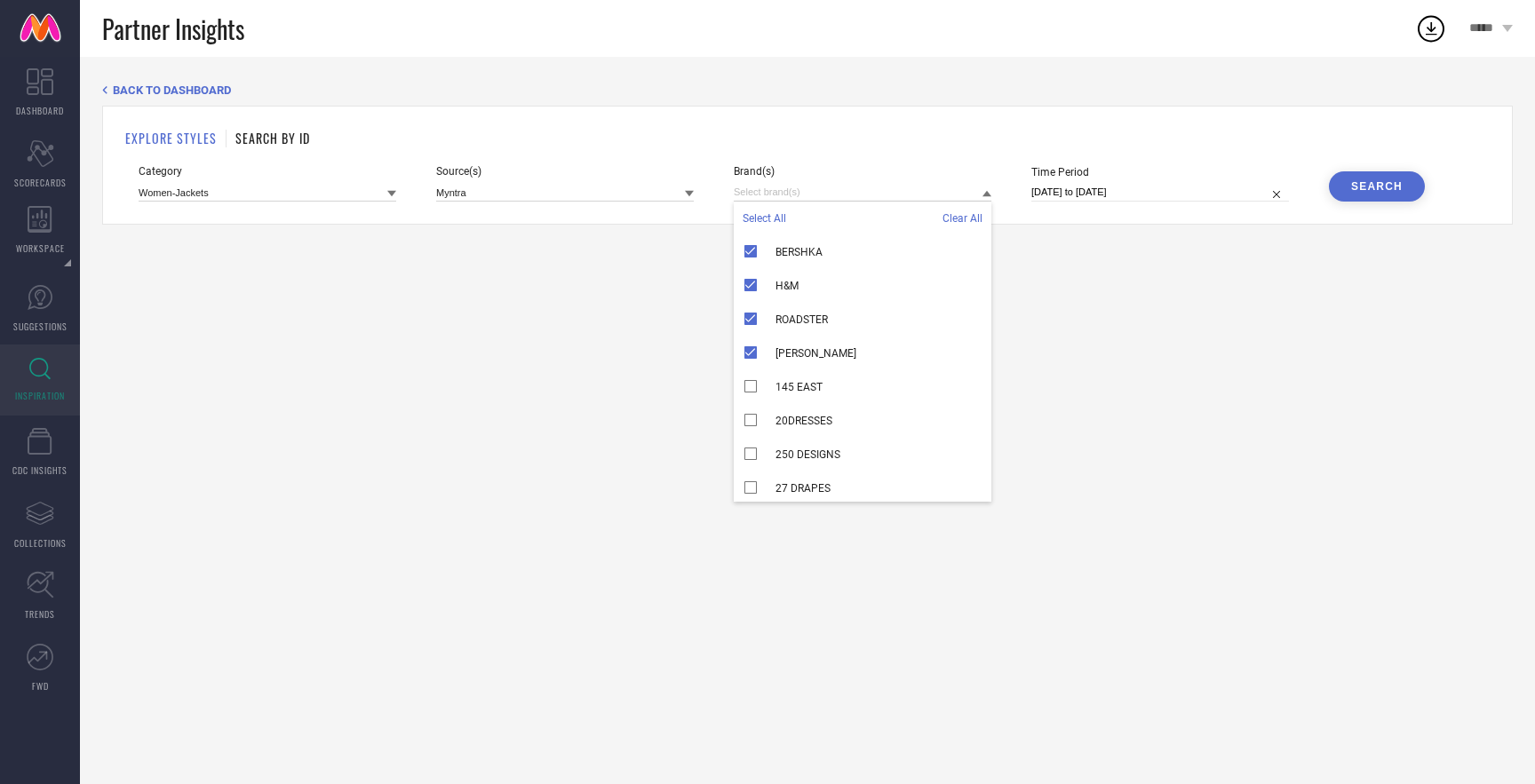
click at [1189, 272] on div "BACK TO DASHBOARD EXPLORE STYLES SEARCH BY ID Category Women-Jackets Source(s) …" at bounding box center [807, 421] width 1455 height 728
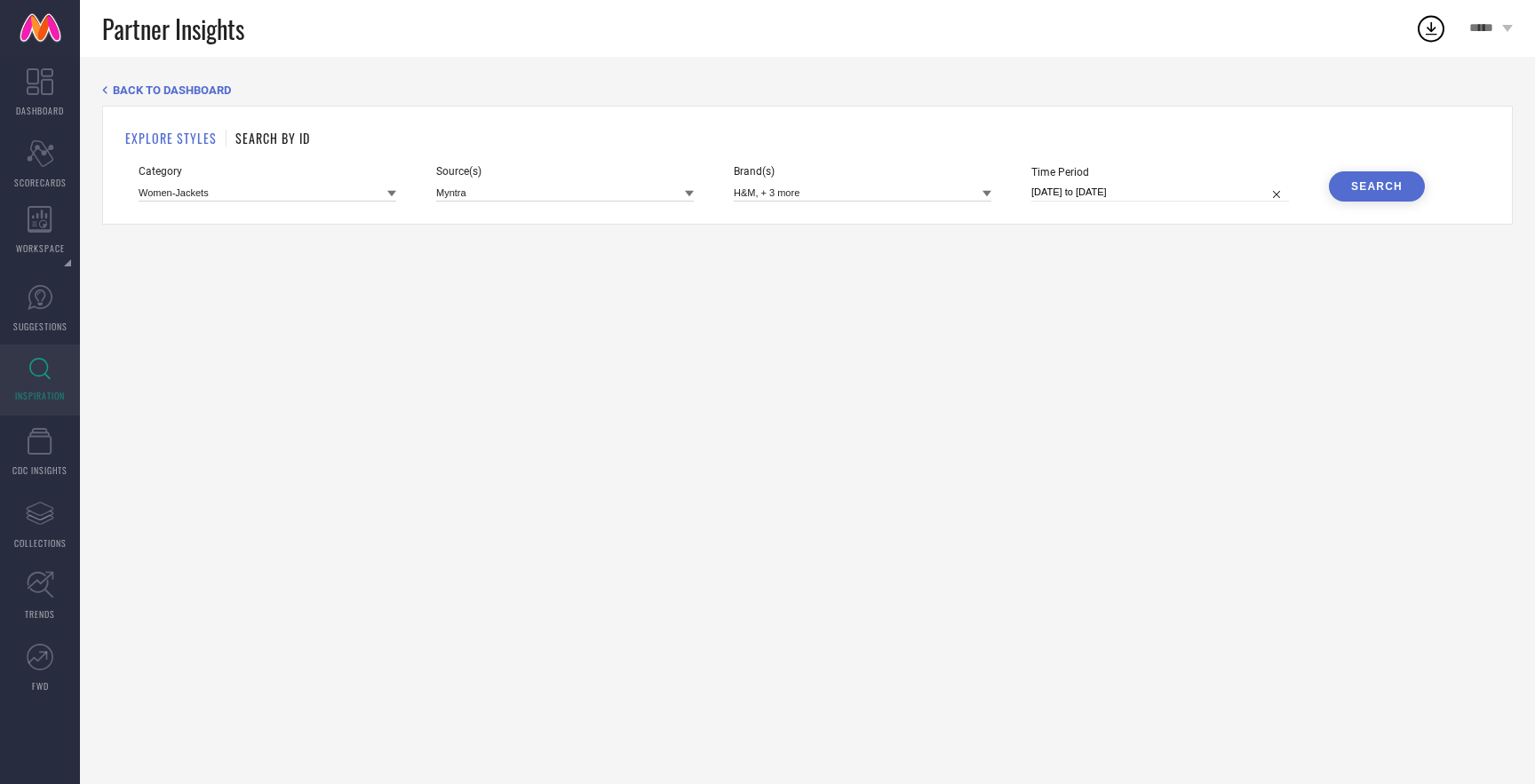
click at [1158, 190] on input "[DATE] to [DATE]" at bounding box center [1160, 192] width 258 height 19
select select "8"
select select "2025"
select select "9"
select select "2025"
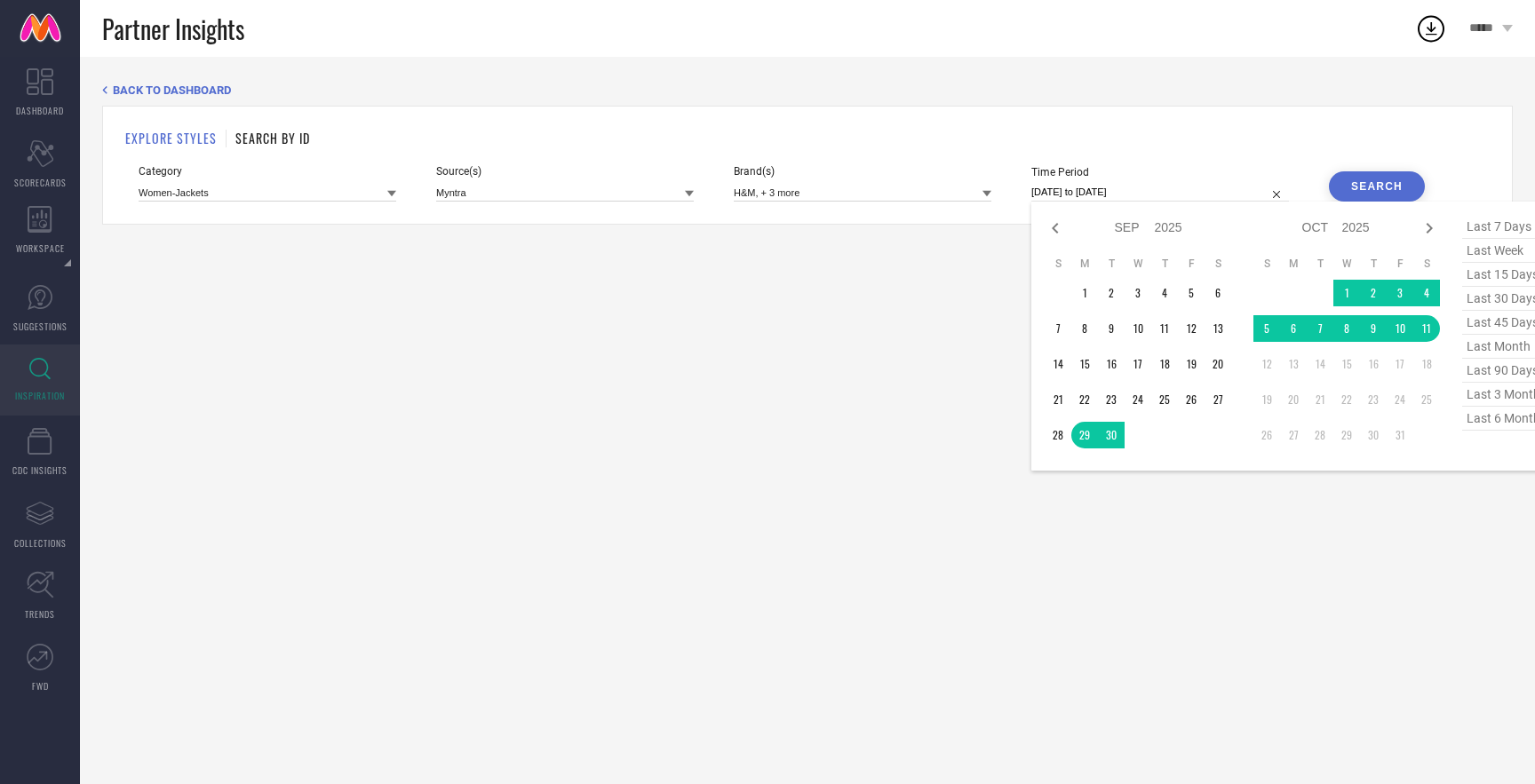
scroll to position [0, 28]
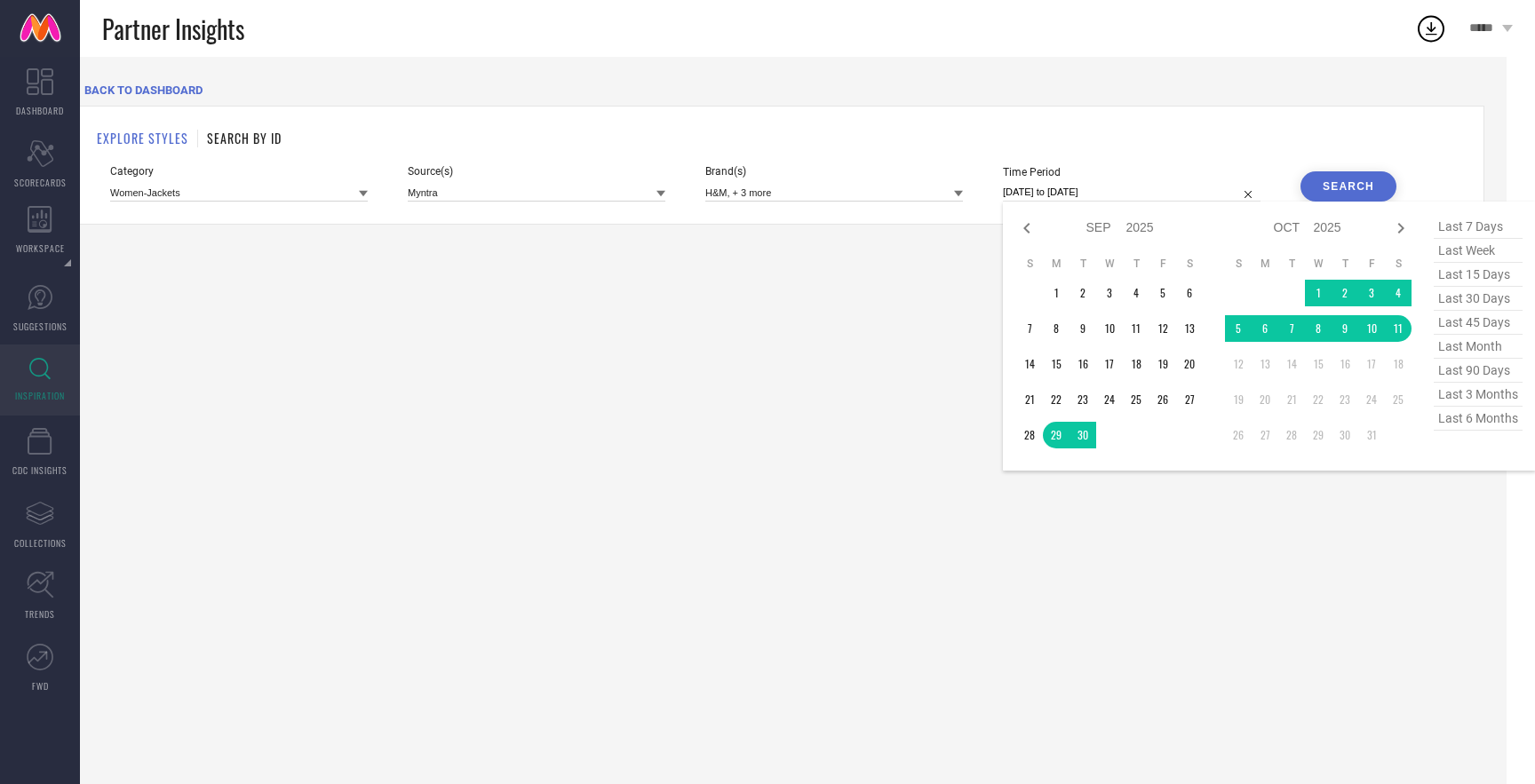
click at [1463, 423] on span "last 6 months" at bounding box center [1479, 418] width 89 height 24
type input "[DATE] to [DATE]"
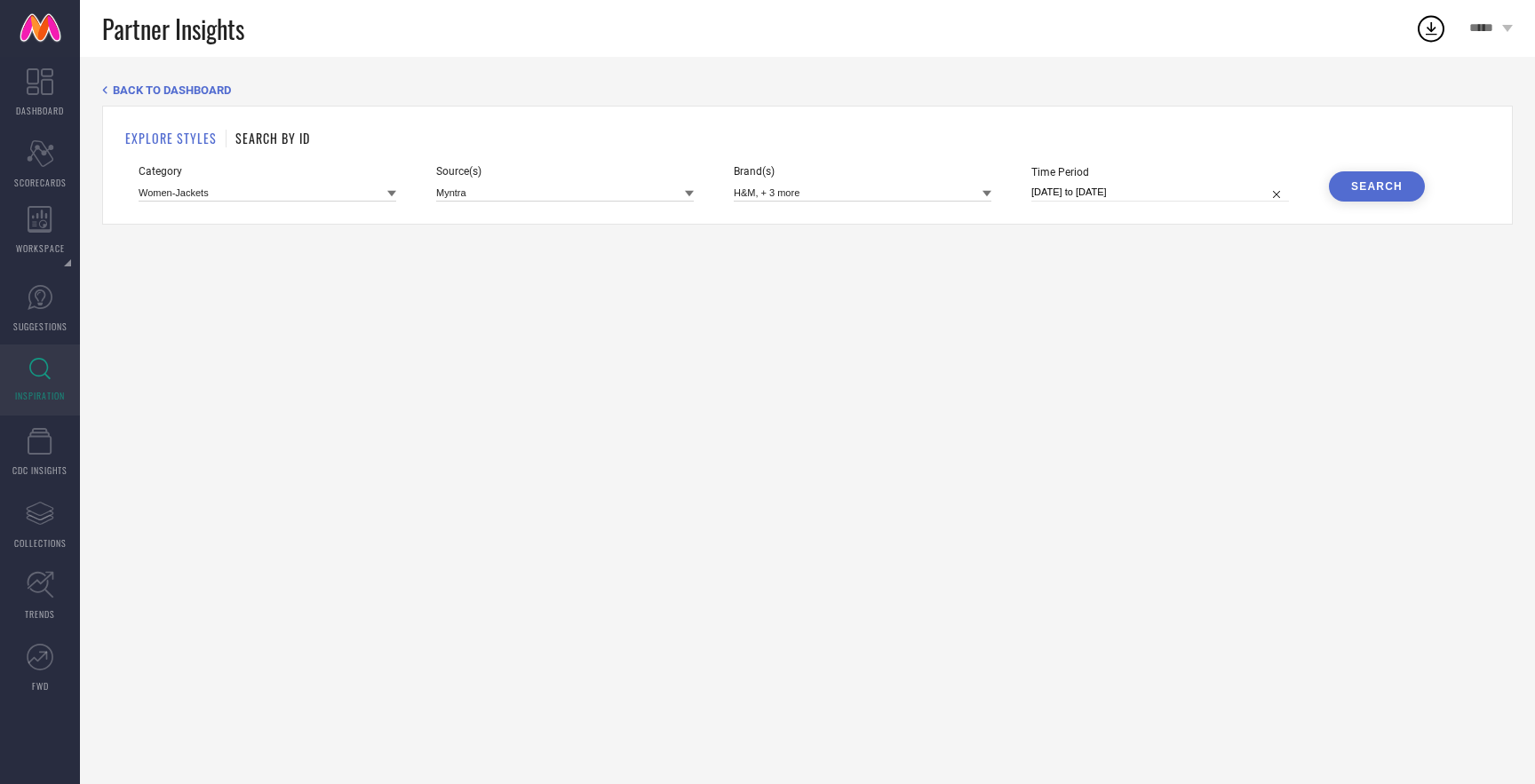
click at [1387, 179] on button "Search" at bounding box center [1377, 187] width 96 height 30
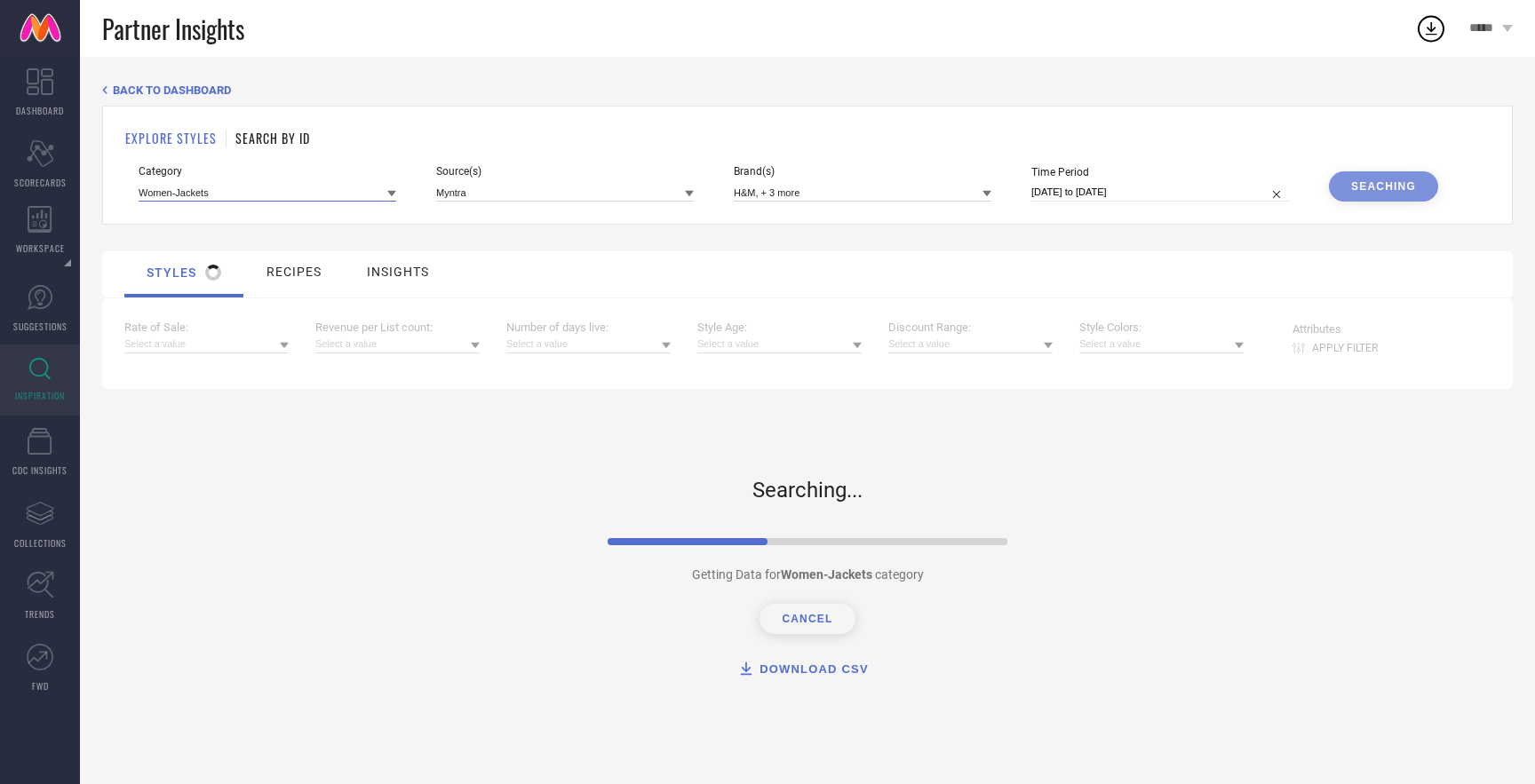
click at [373, 196] on input at bounding box center [267, 192] width 258 height 19
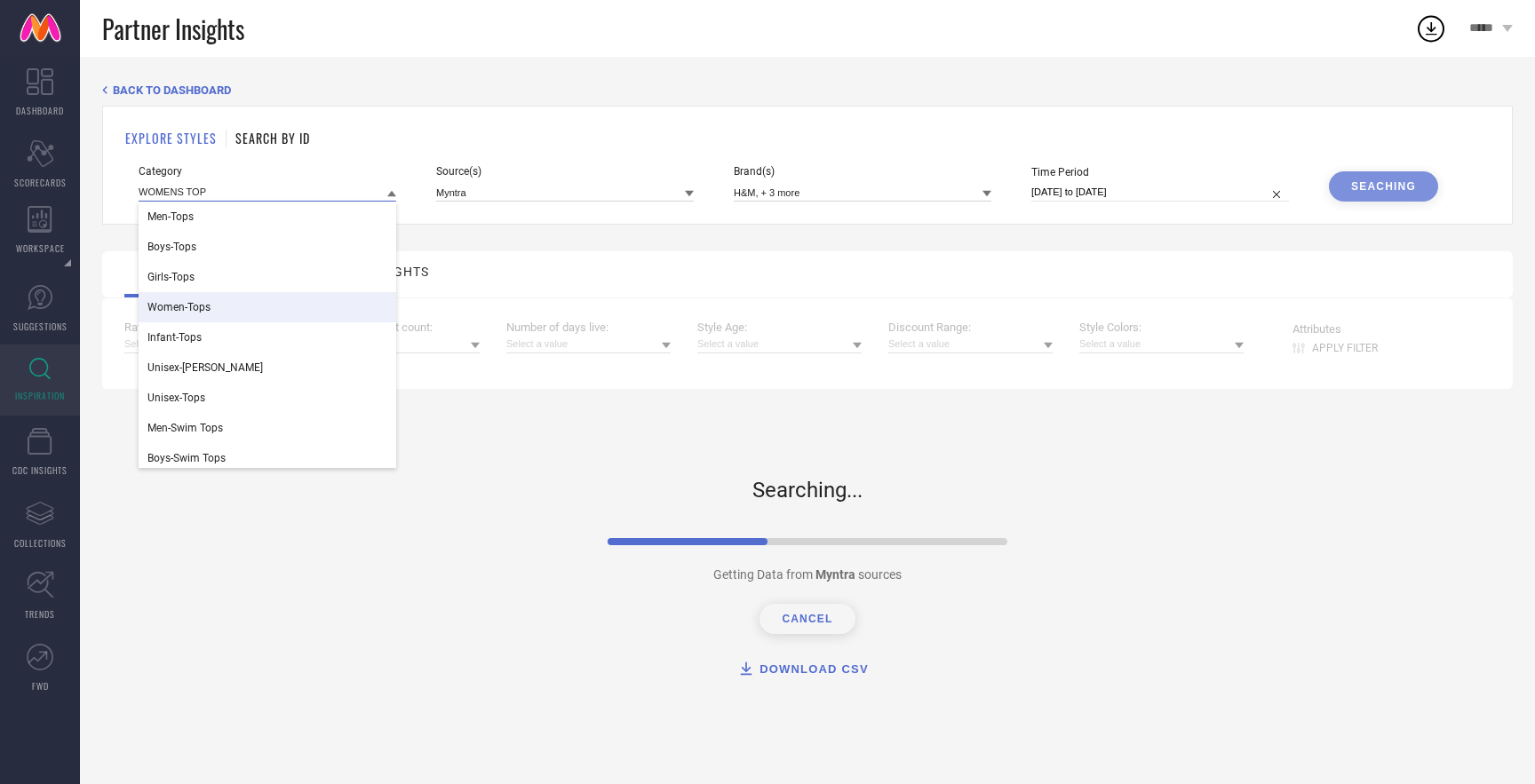
type input "WOMENS TOP"
click at [315, 305] on div "Women-Tops" at bounding box center [267, 307] width 258 height 30
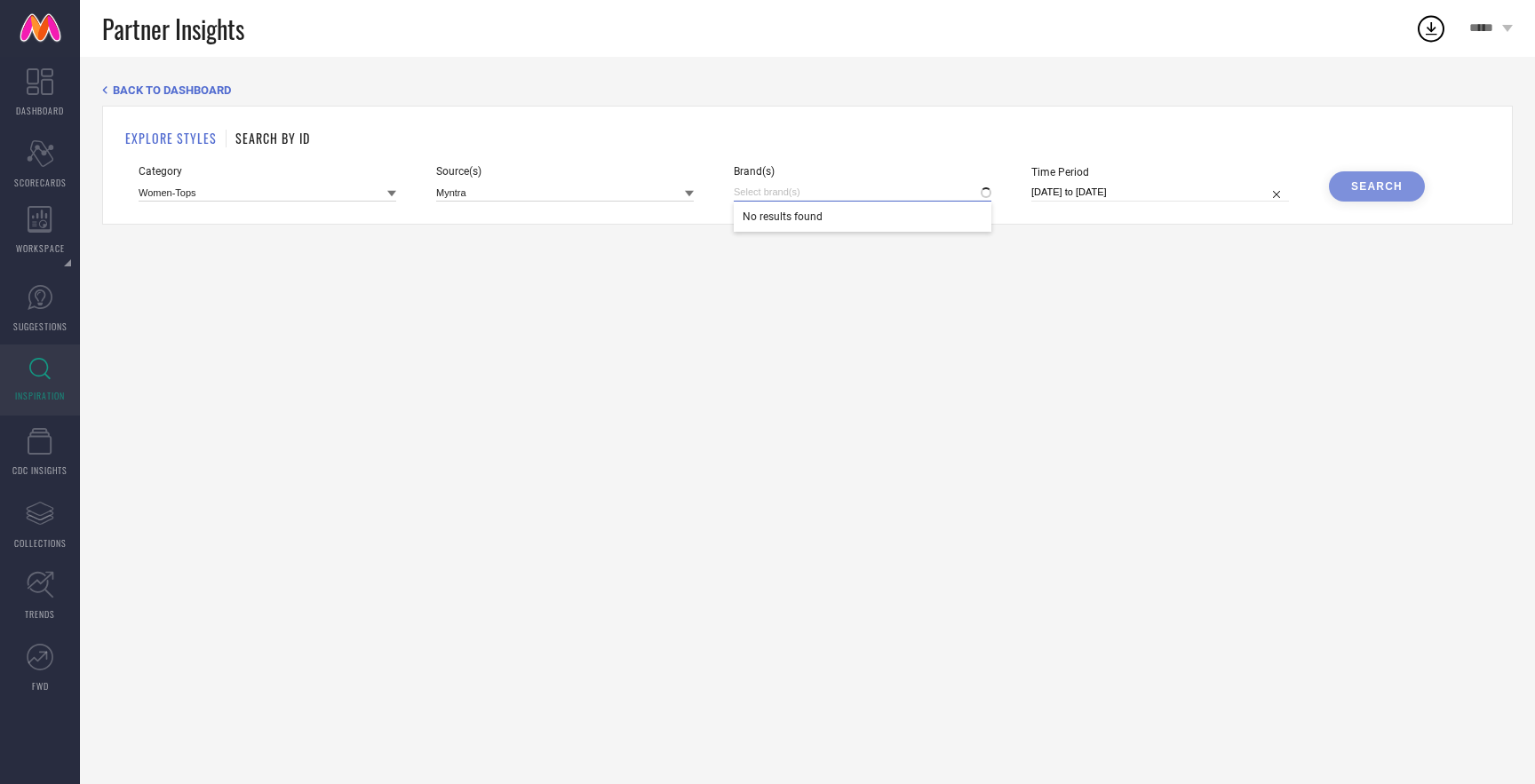
click at [884, 190] on input at bounding box center [863, 192] width 258 height 19
click at [857, 247] on div "H&M" at bounding box center [863, 252] width 258 height 34
click at [843, 183] on input "H&M" at bounding box center [863, 192] width 258 height 19
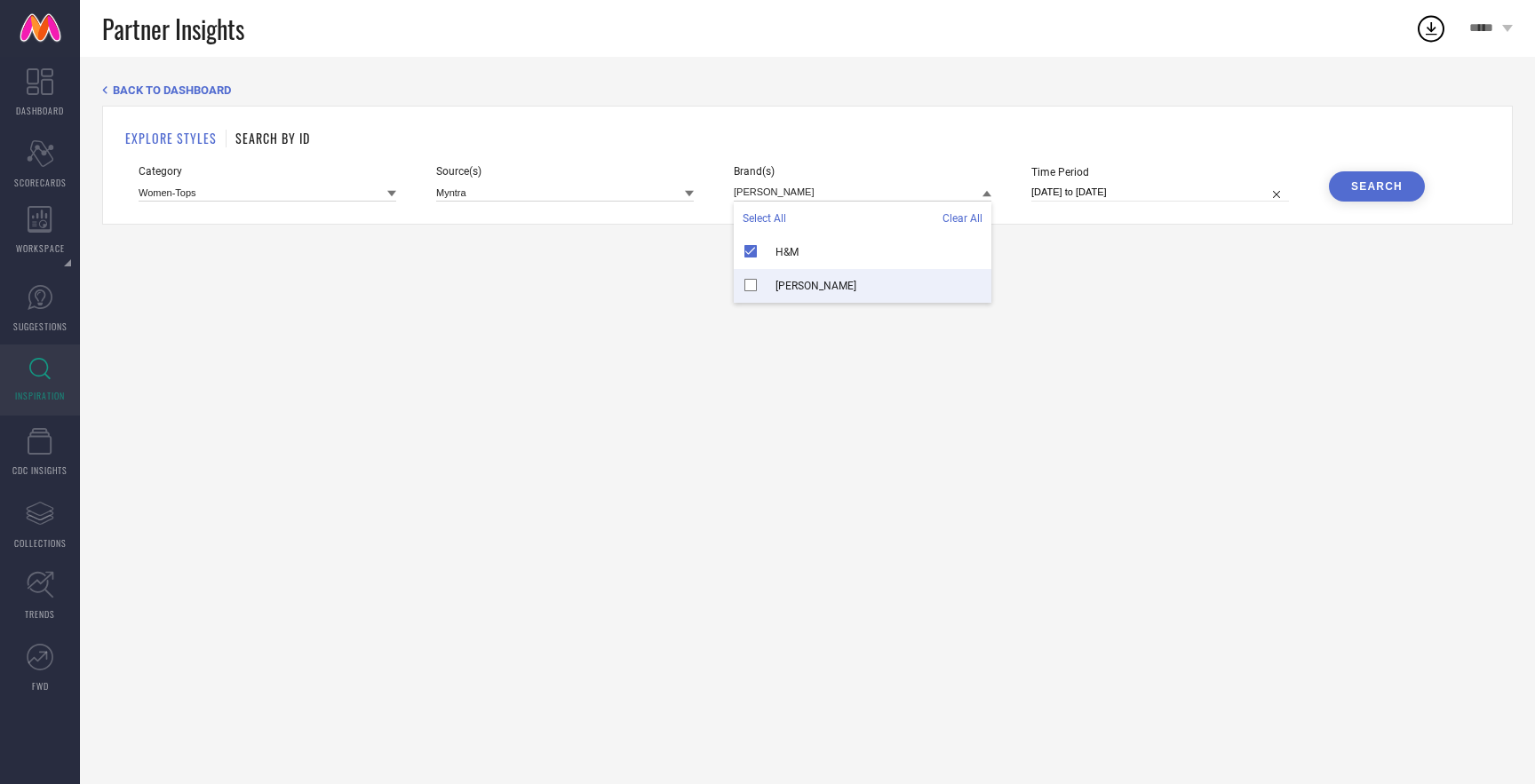
click at [754, 283] on div "[PERSON_NAME]" at bounding box center [863, 286] width 258 height 34
click at [813, 191] on input "[PERSON_NAME]" at bounding box center [863, 192] width 258 height 19
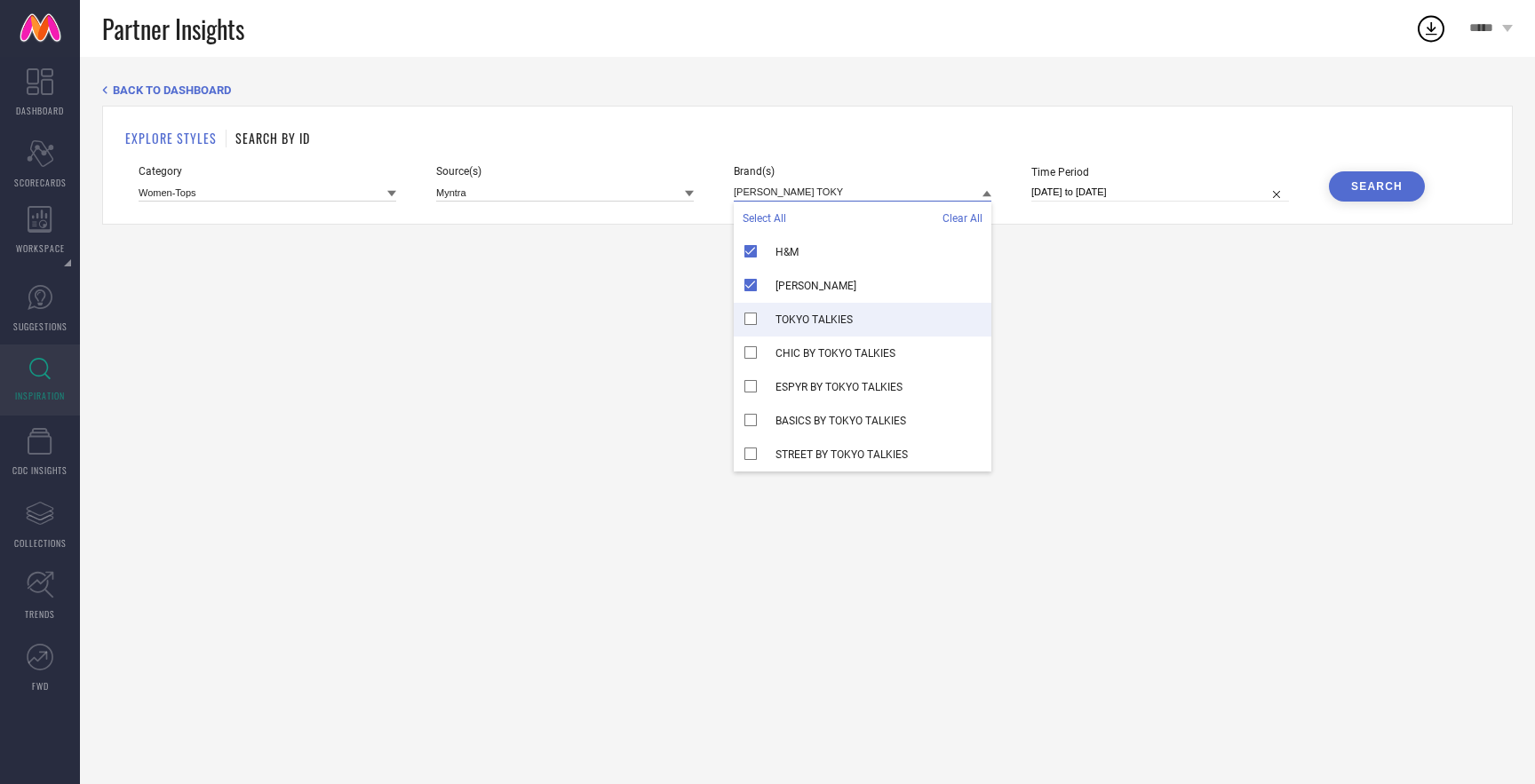
type input "[PERSON_NAME] TOKY"
click at [769, 321] on div "TOKYO TALKIES" at bounding box center [863, 320] width 258 height 34
click at [1321, 201] on div "Category Women-Tops Source(s) Myntra Brand(s) [PERSON_NAME] TOKY Select All Cle…" at bounding box center [807, 183] width 1338 height 36
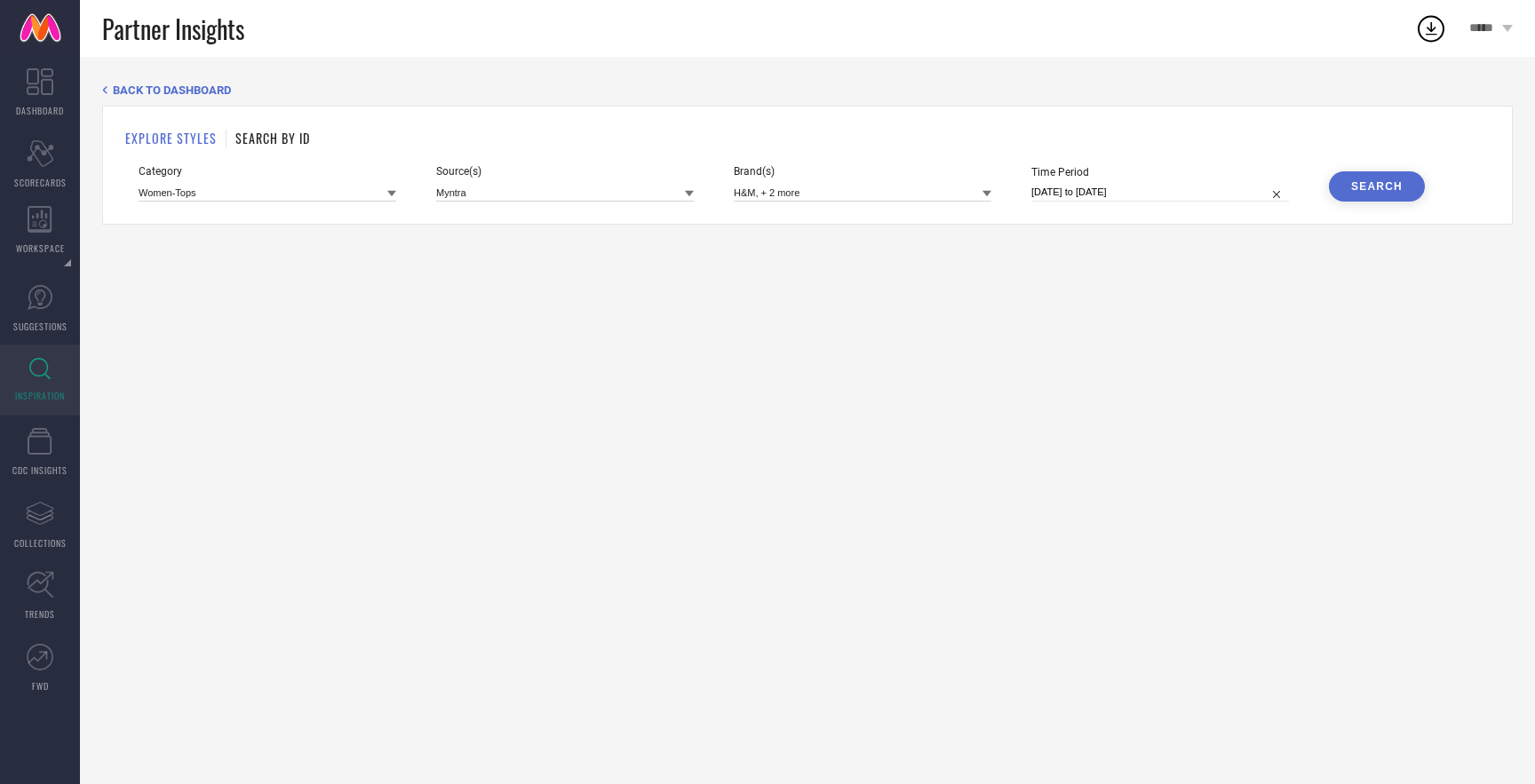
select select "3"
select select "2025"
select select "4"
select select "2025"
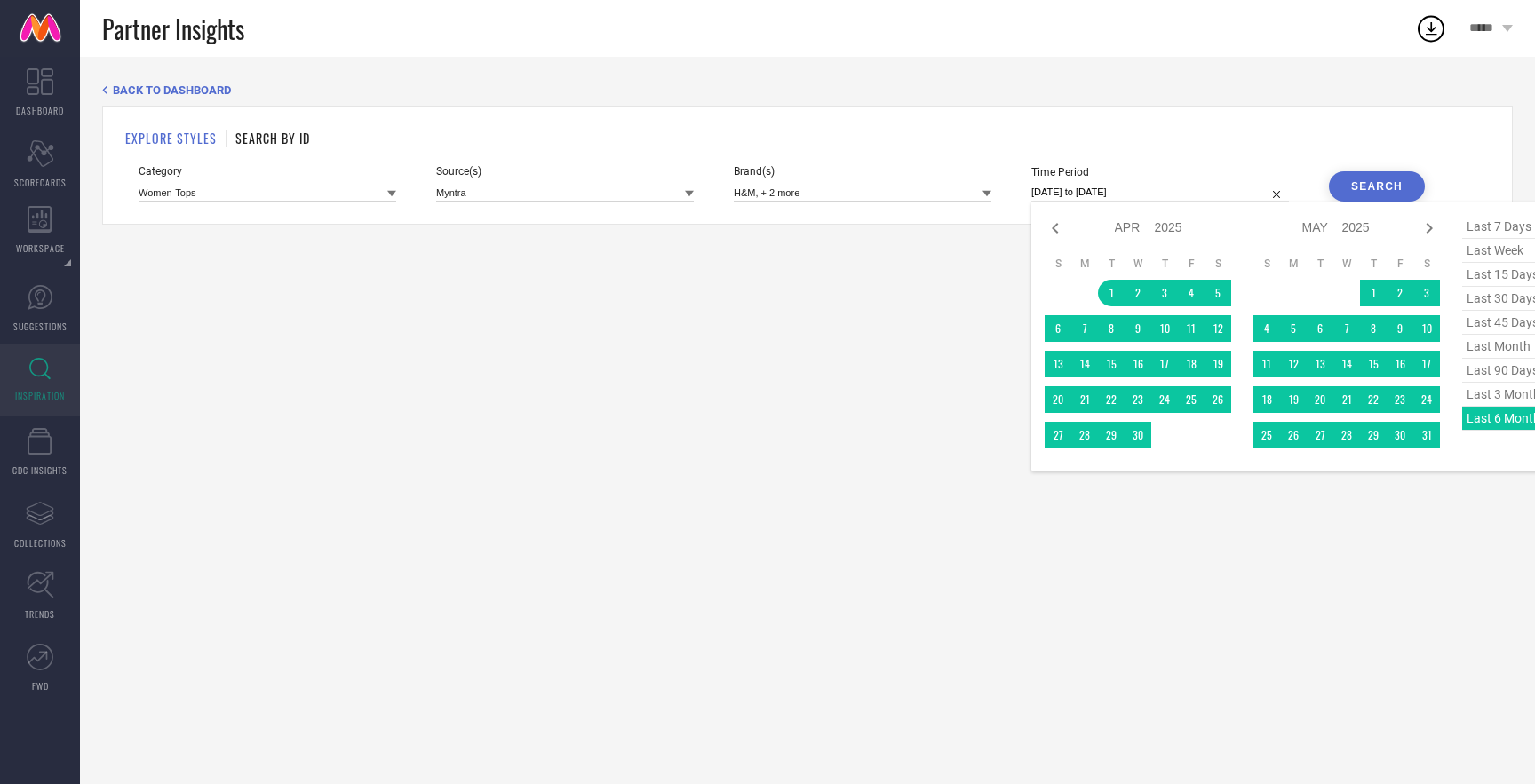
click at [1256, 189] on input "[DATE] to [DATE]" at bounding box center [1160, 192] width 258 height 19
click at [1488, 425] on div "last 7 days last week last 15 days last 30 days last 45 days last month last 90…" at bounding box center [1508, 337] width 89 height 243
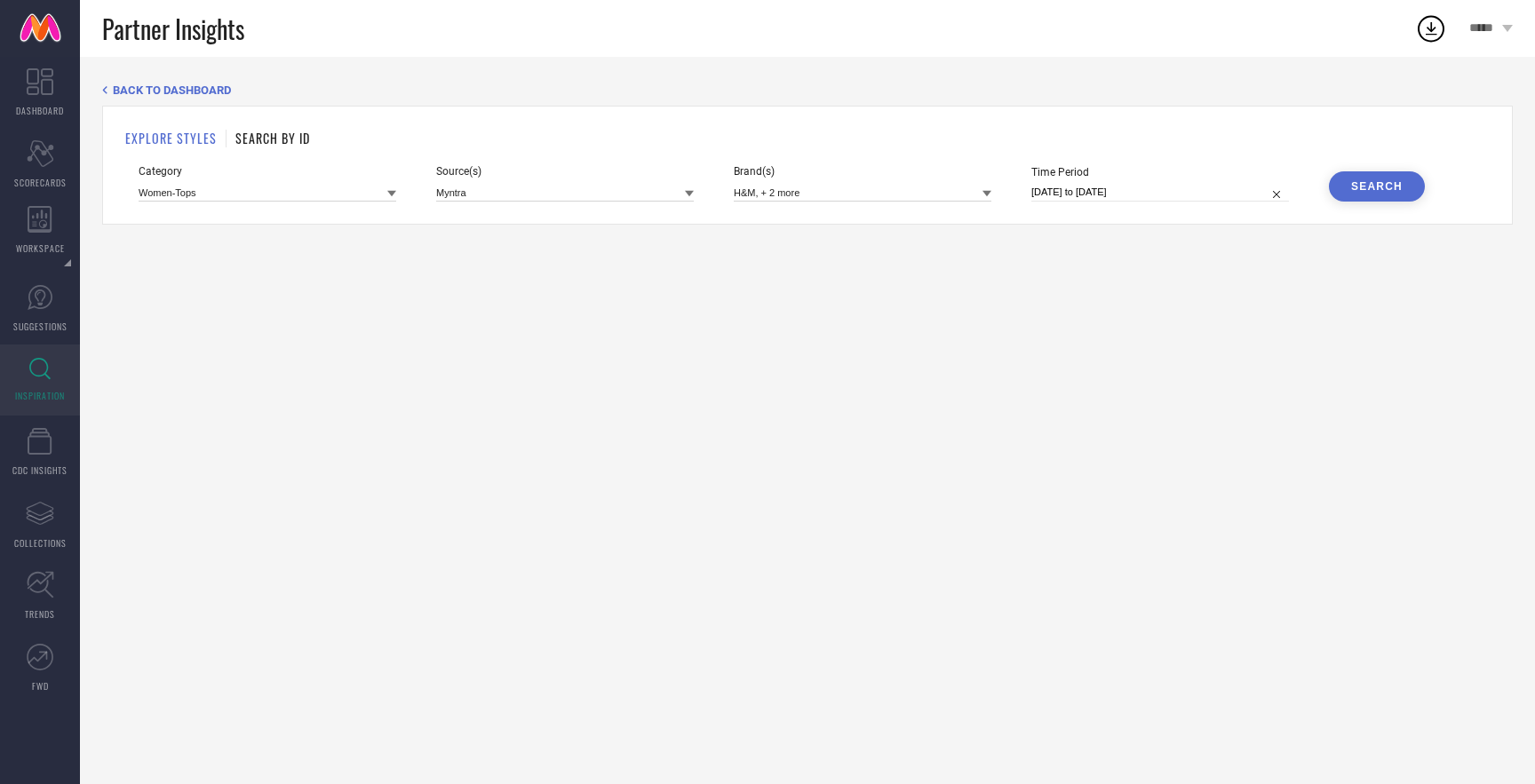
click at [1401, 191] on div "Search" at bounding box center [1377, 186] width 51 height 12
